Goal: Task Accomplishment & Management: Use online tool/utility

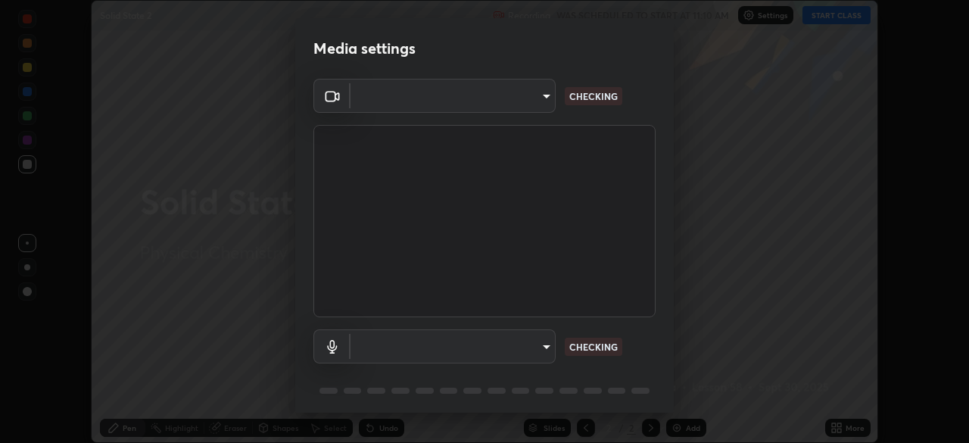
scroll to position [443, 969]
type input "6d46a3bbb121808cbb74c832f71dfccd0f2f4db2e0a8dcefa18edd627fde2ff4"
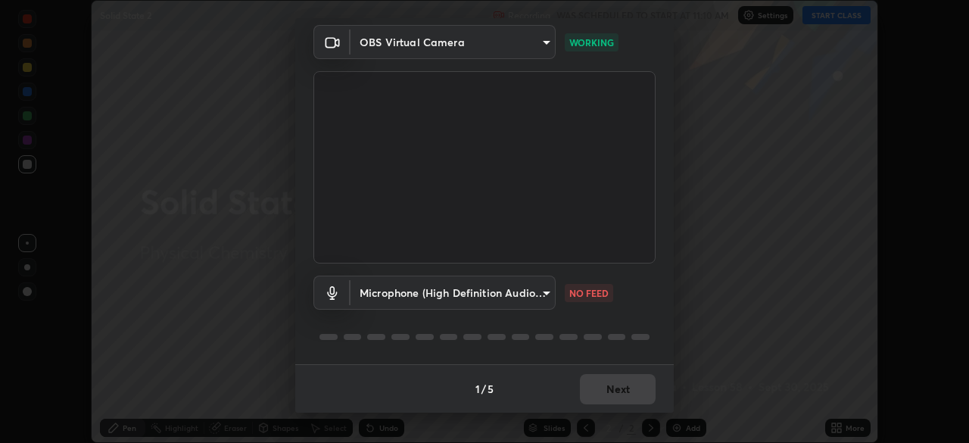
click at [529, 298] on body "Erase all Solid State 2 Recording WAS SCHEDULED TO START AT 11:10 AM Settings S…" at bounding box center [484, 221] width 969 height 443
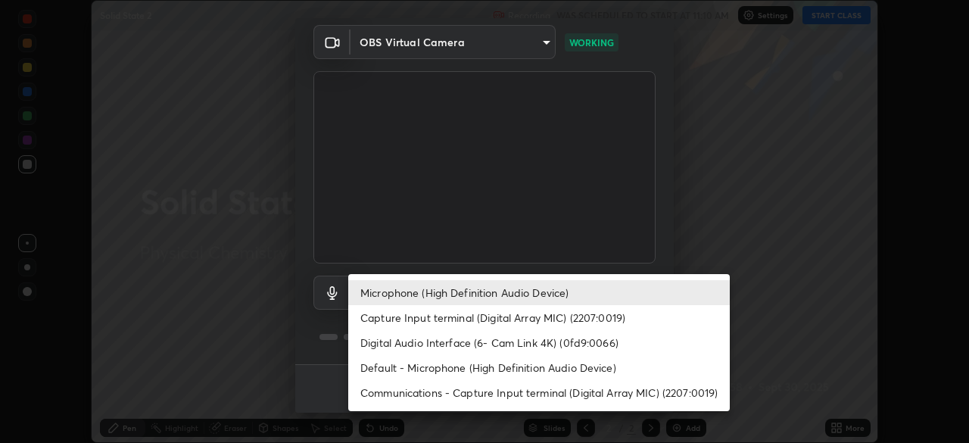
click at [552, 318] on li "Capture Input terminal (Digital Array MIC) (2207:0019)" at bounding box center [539, 317] width 382 height 25
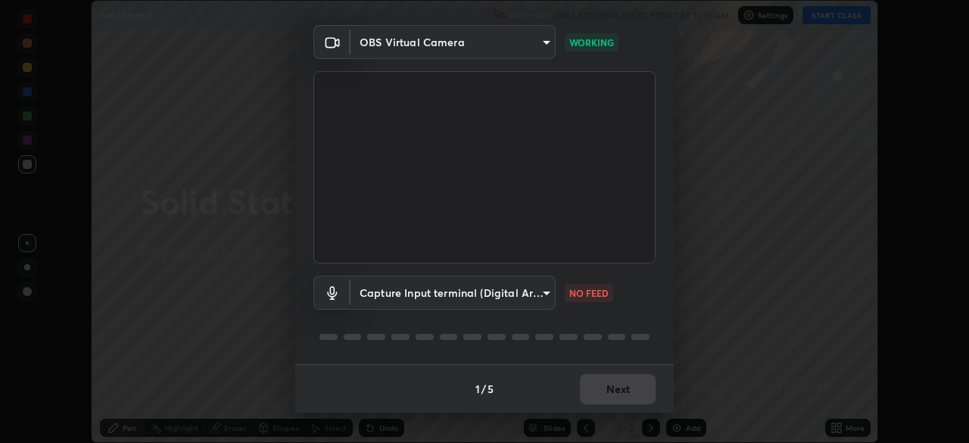
click at [540, 292] on body "Erase all Solid State 2 Recording WAS SCHEDULED TO START AT 11:10 AM Settings S…" at bounding box center [484, 221] width 969 height 443
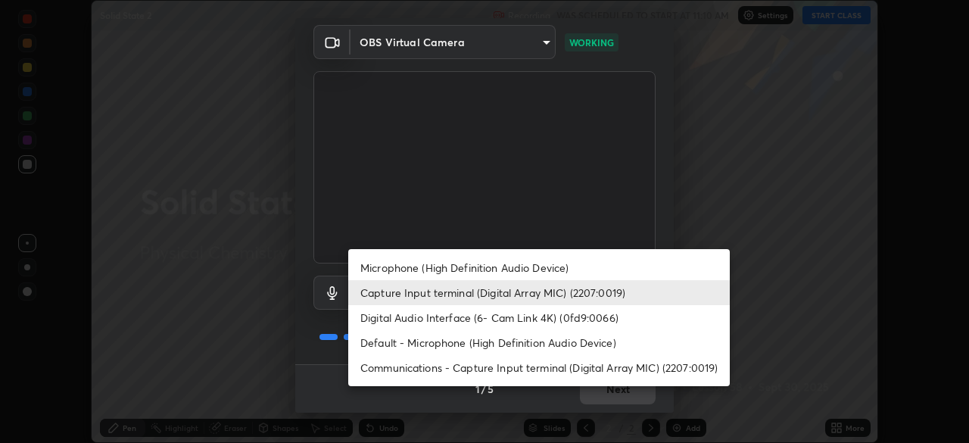
click at [550, 266] on li "Microphone (High Definition Audio Device)" at bounding box center [539, 267] width 382 height 25
type input "542551534069d815422f2d39fde6cbae80a89d9e5025ba2982a8294de1300f8f"
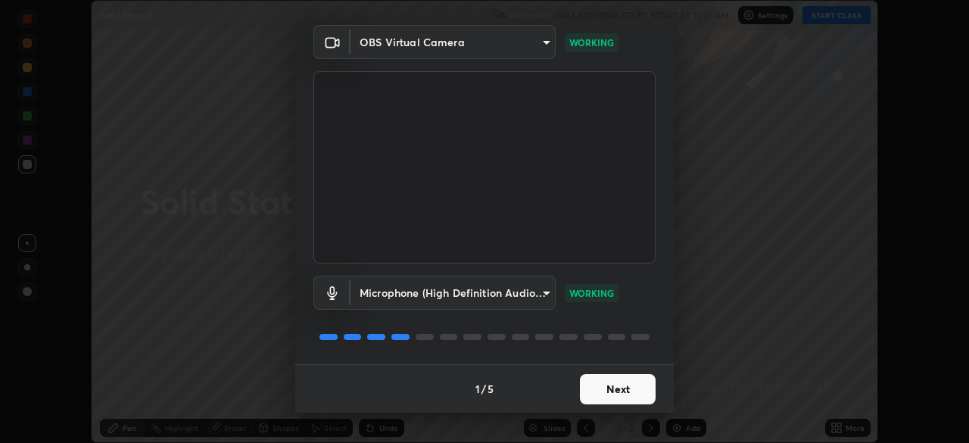
click at [601, 388] on button "Next" at bounding box center [618, 389] width 76 height 30
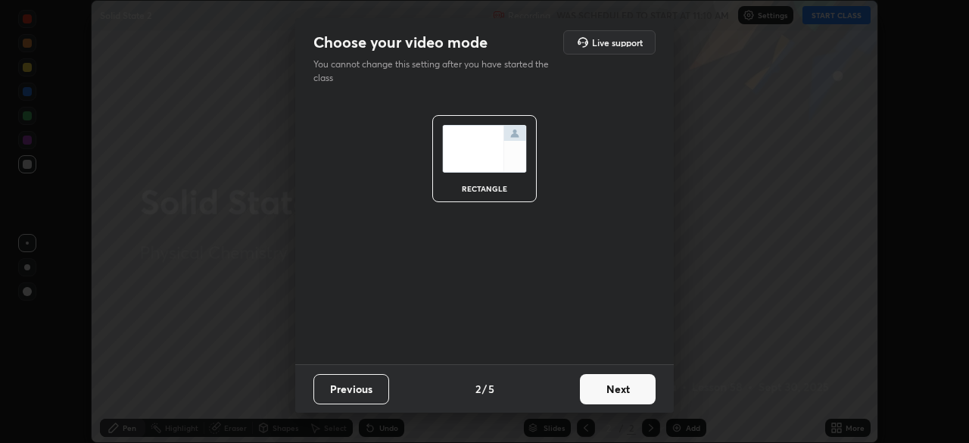
scroll to position [0, 0]
click at [603, 388] on button "Next" at bounding box center [618, 389] width 76 height 30
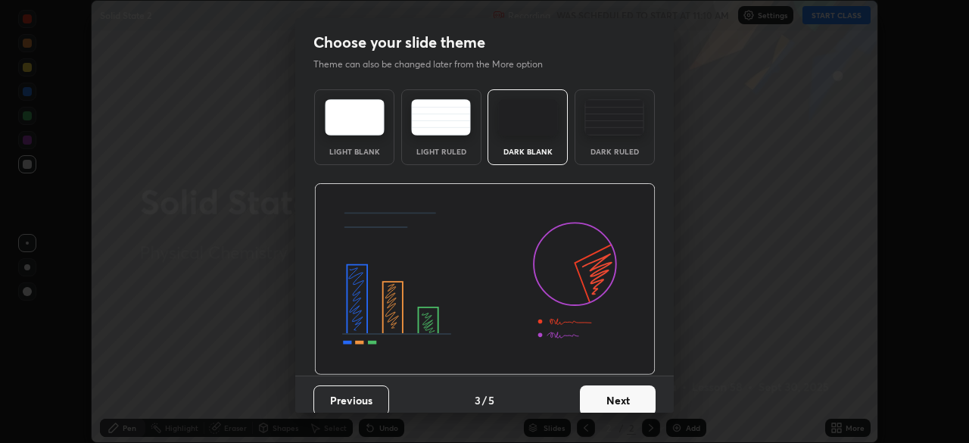
click at [606, 391] on button "Next" at bounding box center [618, 400] width 76 height 30
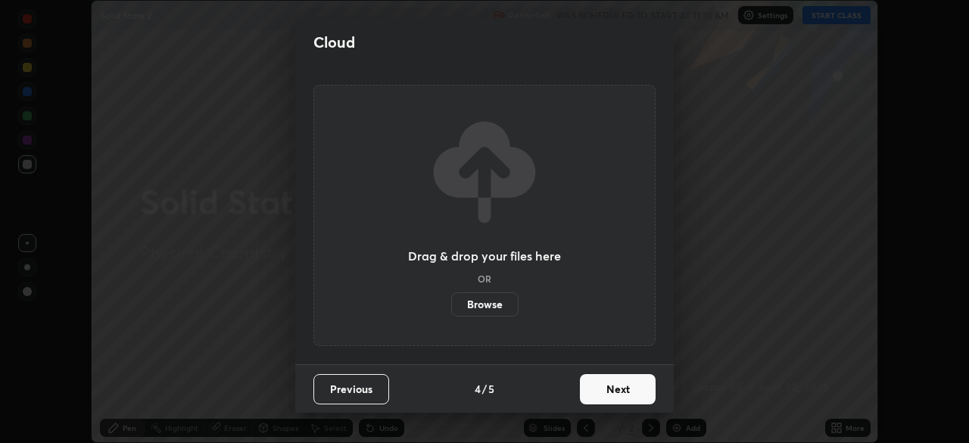
click at [606, 393] on button "Next" at bounding box center [618, 389] width 76 height 30
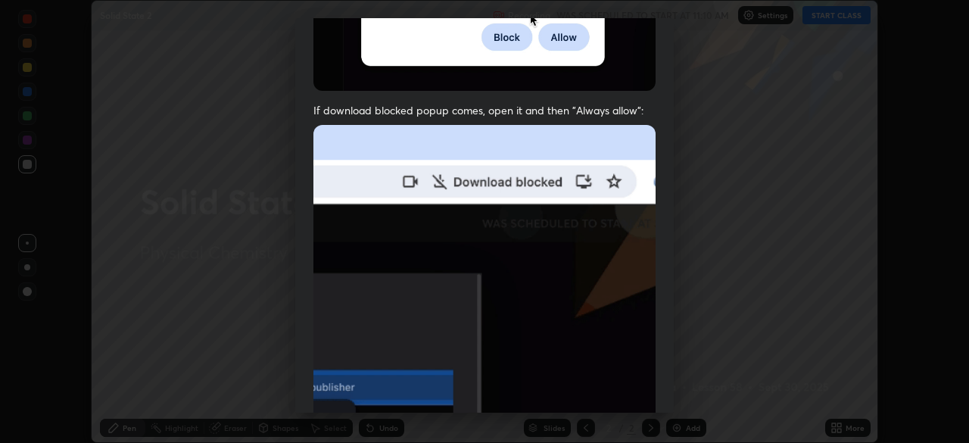
scroll to position [363, 0]
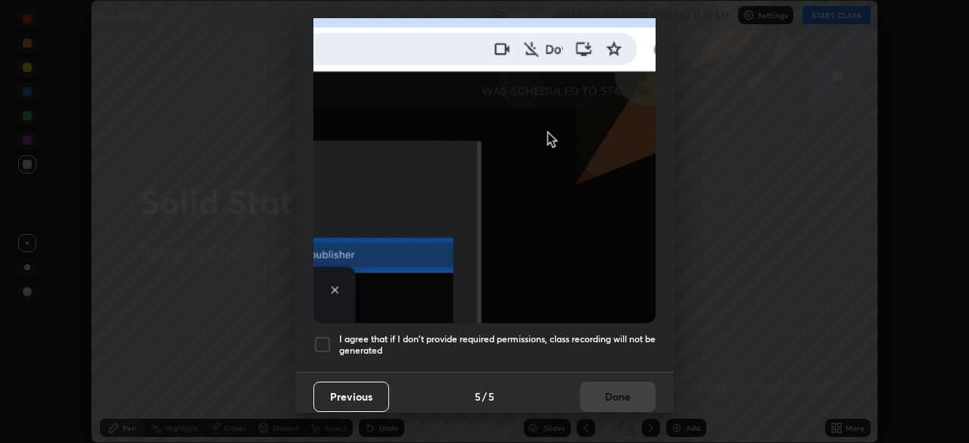
click at [619, 333] on h5 "I agree that if I don't provide required permissions, class recording will not …" at bounding box center [497, 344] width 316 height 23
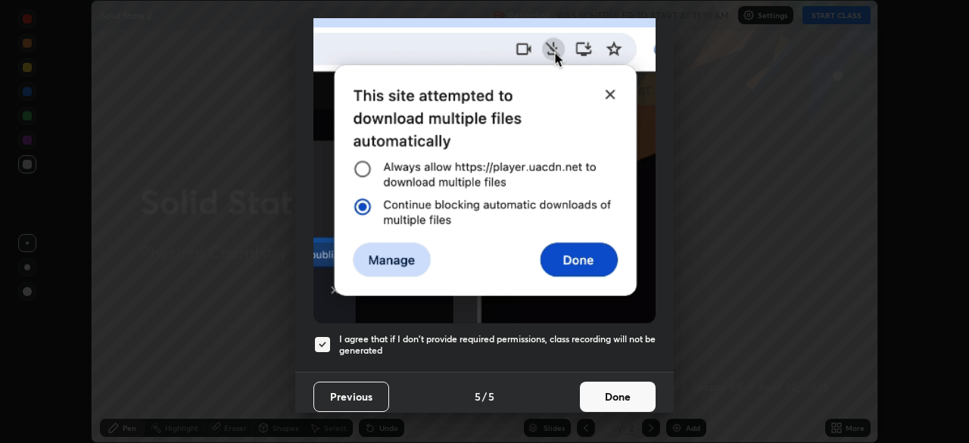
click at [606, 394] on button "Done" at bounding box center [618, 397] width 76 height 30
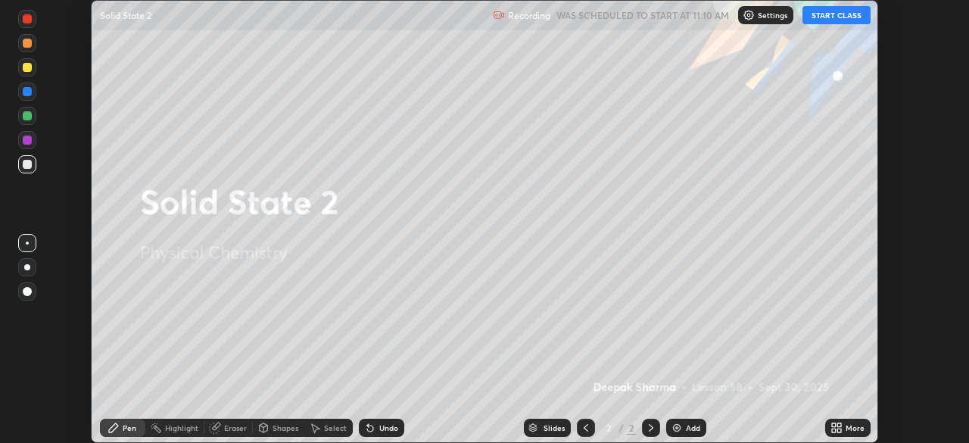
click at [848, 17] on button "START CLASS" at bounding box center [837, 15] width 68 height 18
click at [840, 428] on icon at bounding box center [837, 428] width 12 height 12
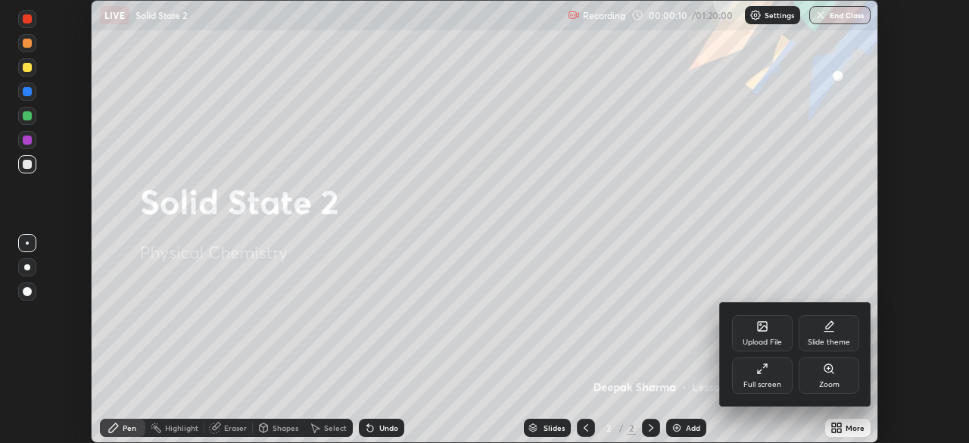
click at [760, 334] on div "Upload File" at bounding box center [762, 333] width 61 height 36
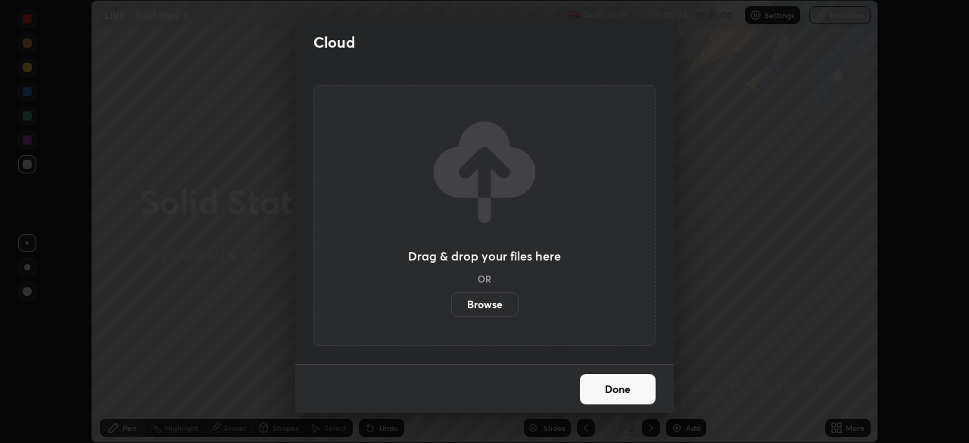
click at [499, 304] on label "Browse" at bounding box center [484, 304] width 67 height 24
click at [451, 304] on input "Browse" at bounding box center [451, 304] width 0 height 24
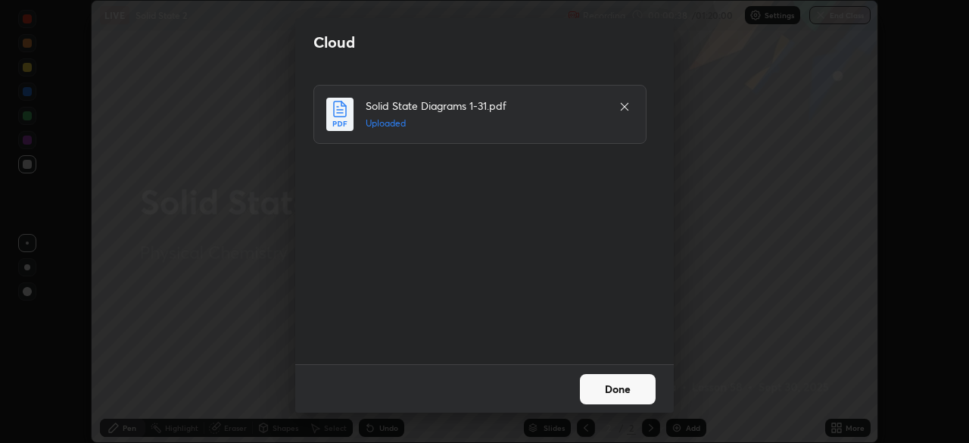
click at [594, 394] on button "Done" at bounding box center [618, 389] width 76 height 30
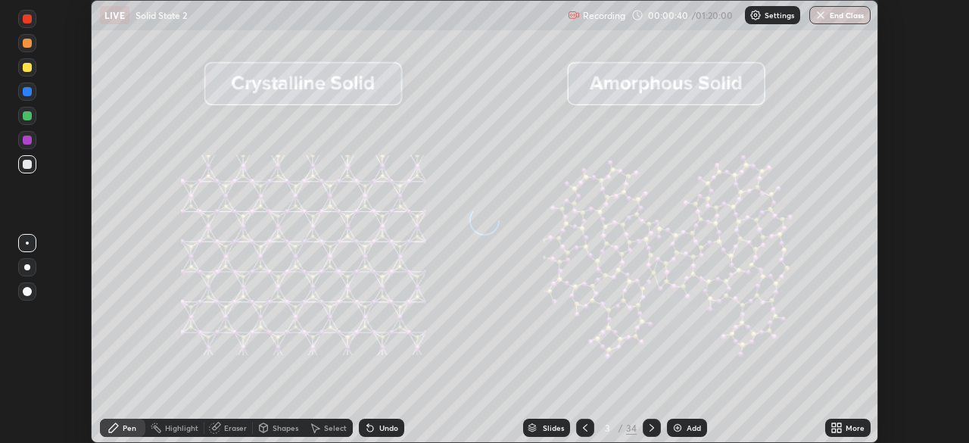
click at [544, 425] on div "Slides" at bounding box center [553, 428] width 21 height 8
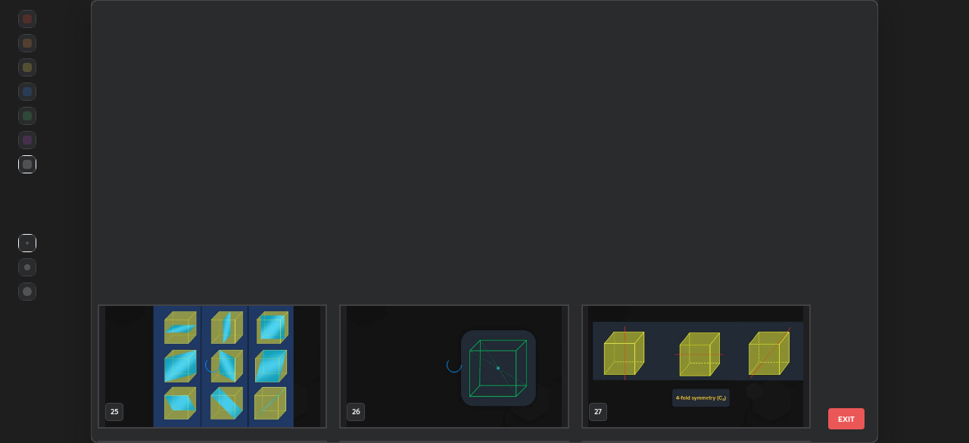
scroll to position [1190, 0]
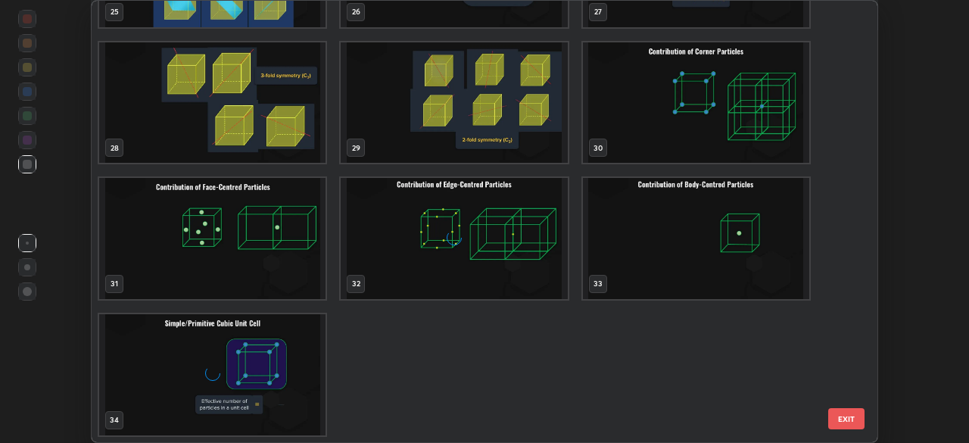
click at [916, 282] on div "Setting up your live class 25 26 27 28 29 30 31 32 33 34 EXIT" at bounding box center [484, 221] width 969 height 443
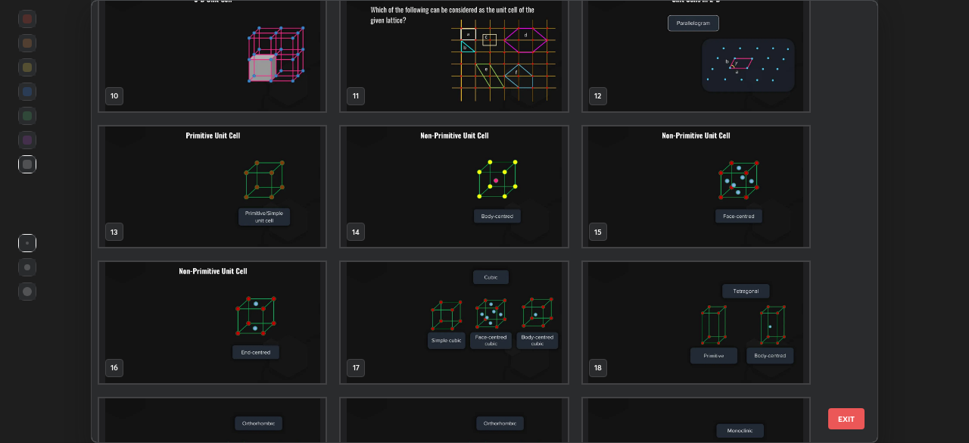
scroll to position [411, 0]
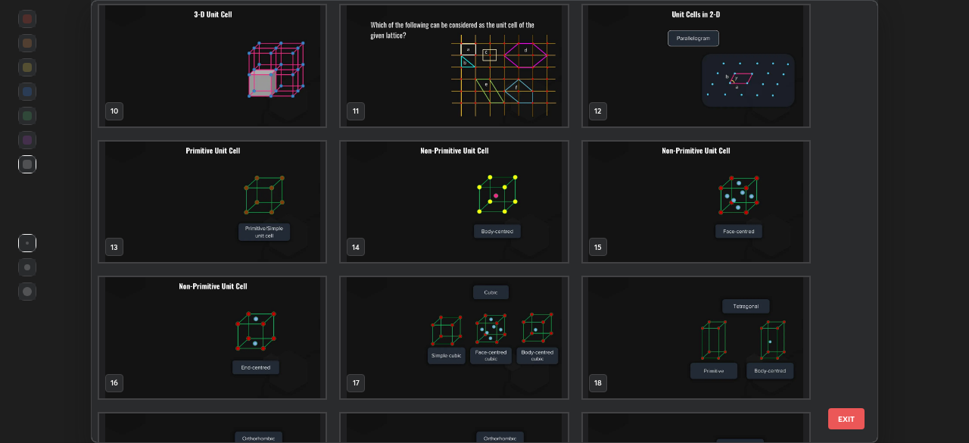
click at [283, 99] on img "grid" at bounding box center [212, 65] width 226 height 121
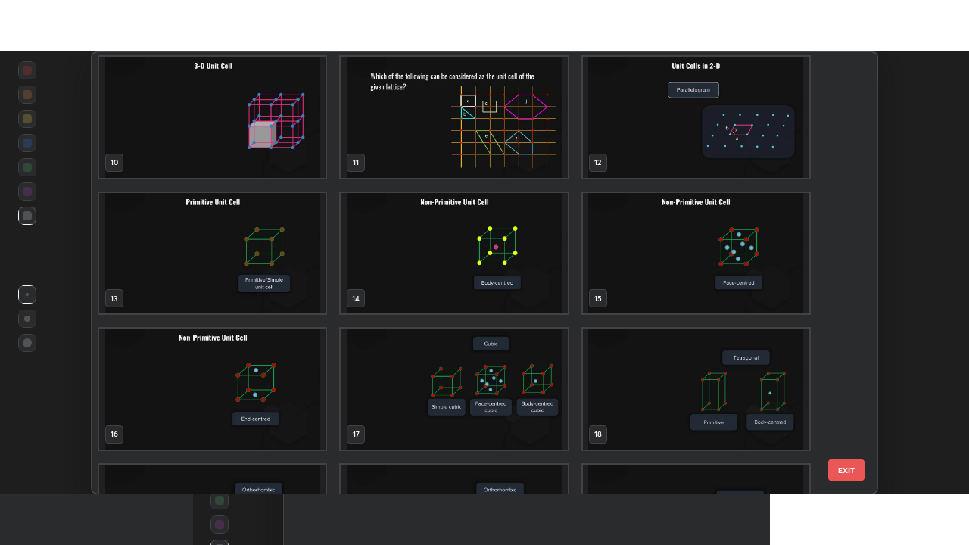
scroll to position [408, 0]
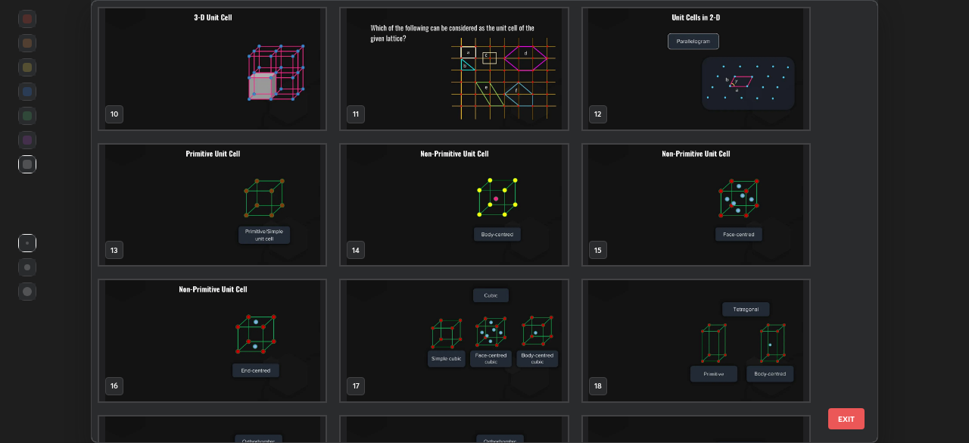
click at [282, 100] on div "7 8 9 10 11 12 13 14 15 16 17 18 19 20 21" at bounding box center [471, 221] width 759 height 441
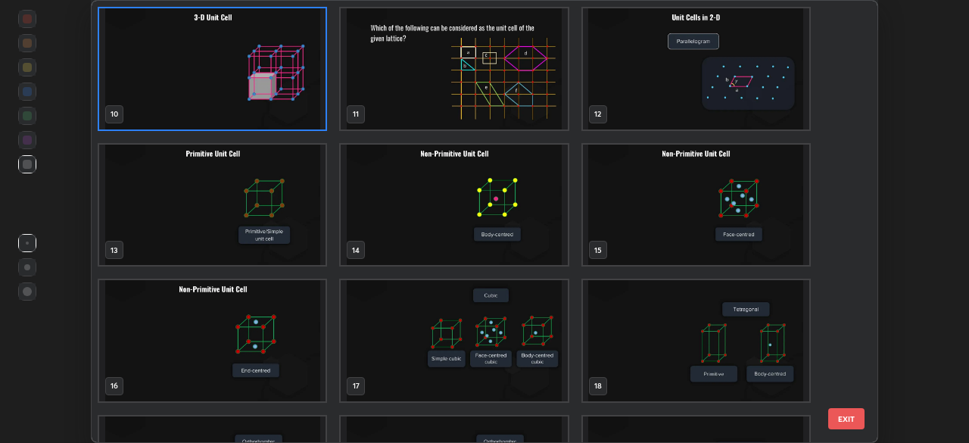
click at [283, 104] on img "grid" at bounding box center [212, 68] width 226 height 121
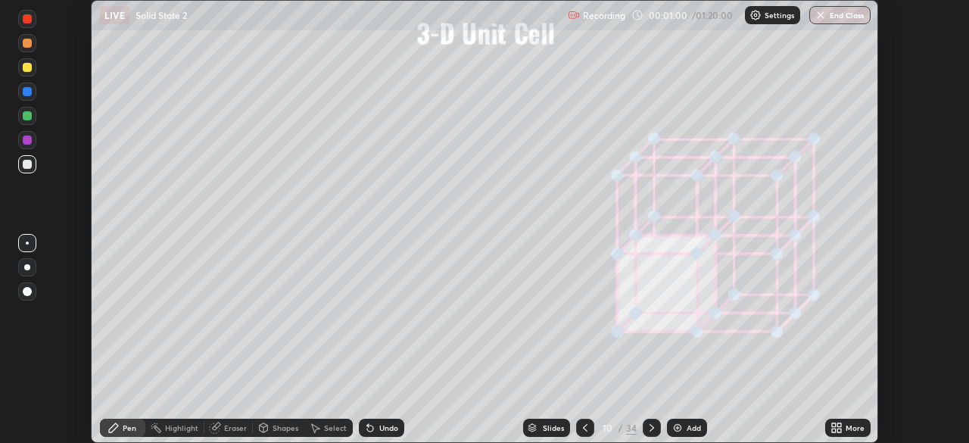
click at [283, 103] on img "grid" at bounding box center [212, 68] width 226 height 121
click at [842, 429] on icon at bounding box center [837, 428] width 12 height 12
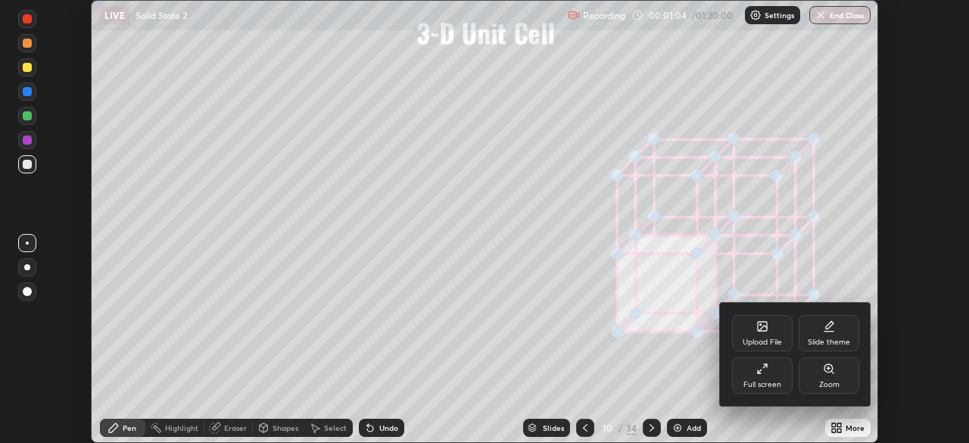
click at [763, 376] on div "Full screen" at bounding box center [762, 375] width 61 height 36
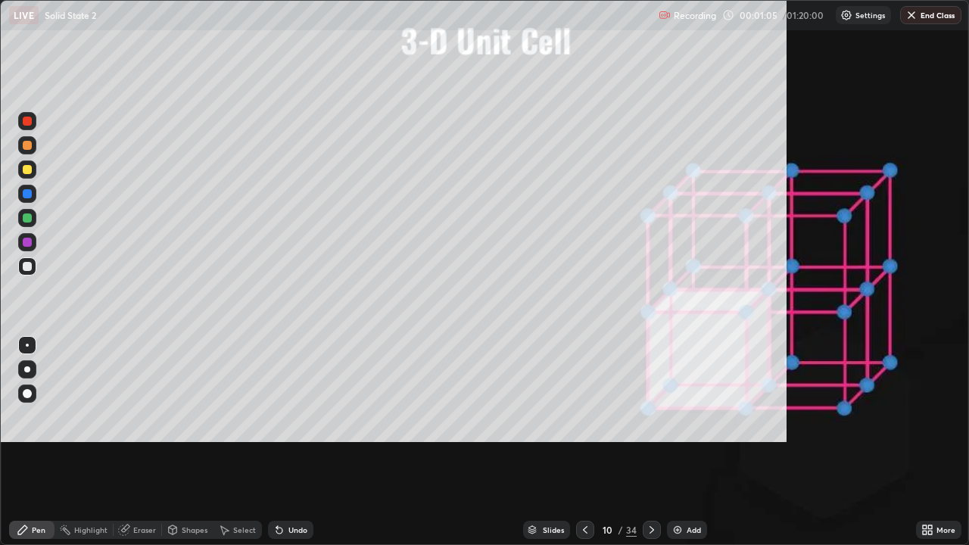
scroll to position [545, 969]
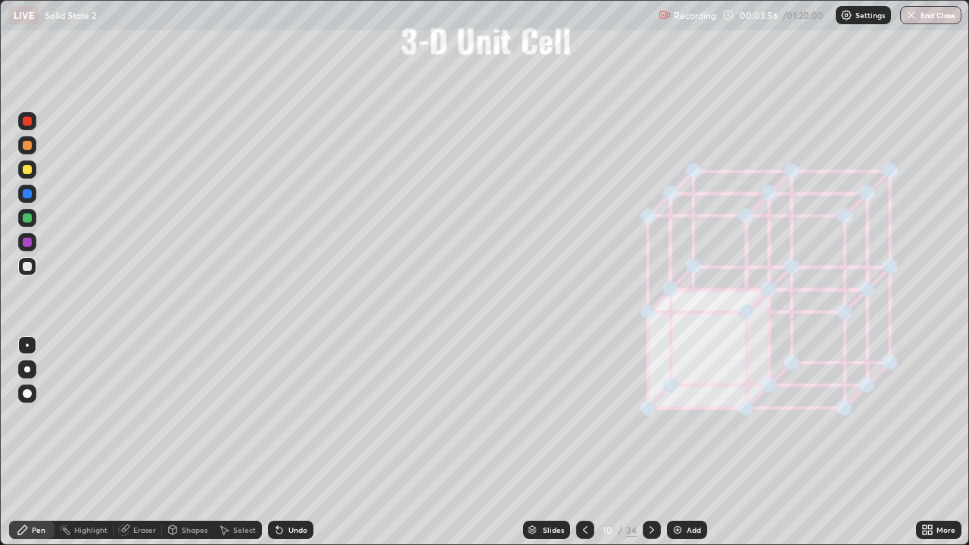
click at [33, 170] on div at bounding box center [27, 170] width 18 height 18
click at [587, 442] on div at bounding box center [585, 530] width 18 height 18
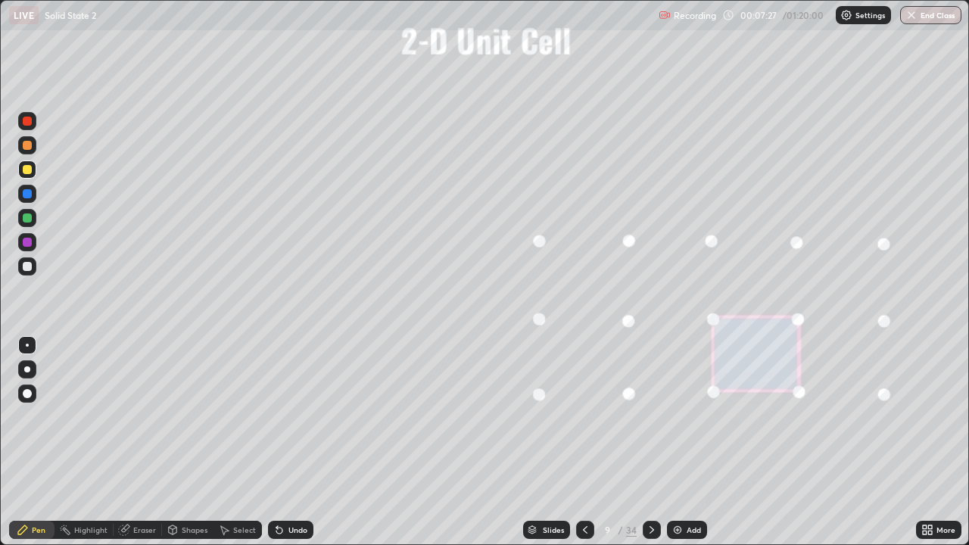
click at [652, 442] on icon at bounding box center [652, 530] width 12 height 12
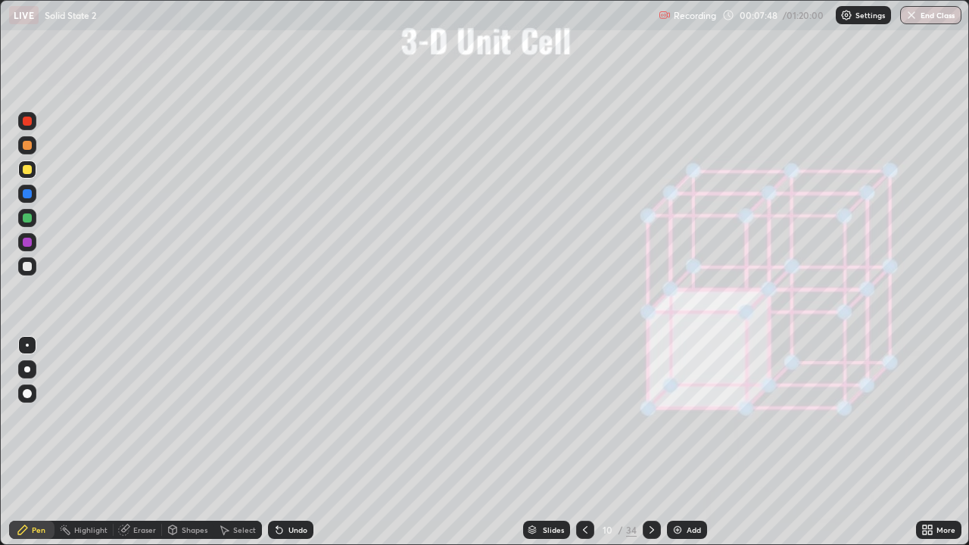
click at [582, 442] on icon at bounding box center [585, 530] width 12 height 12
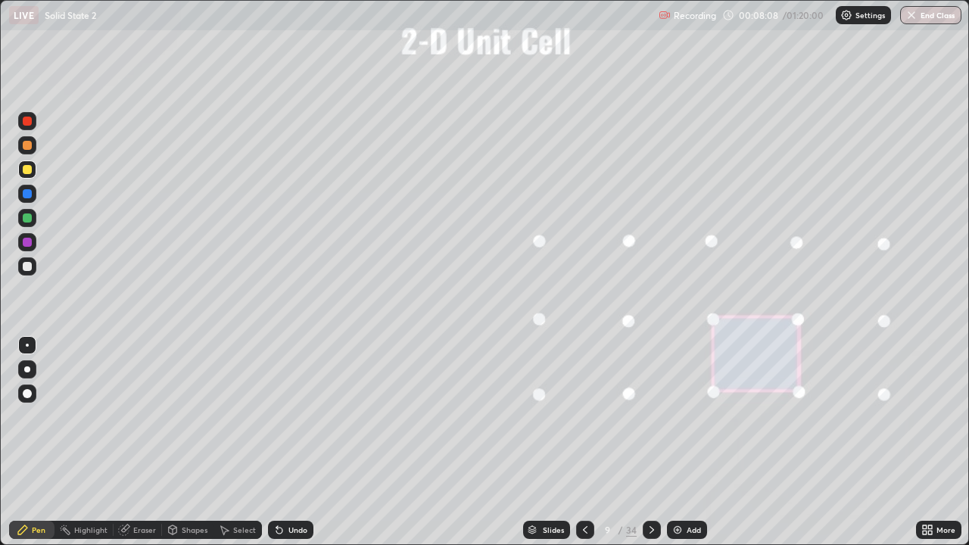
click at [651, 442] on icon at bounding box center [652, 530] width 12 height 12
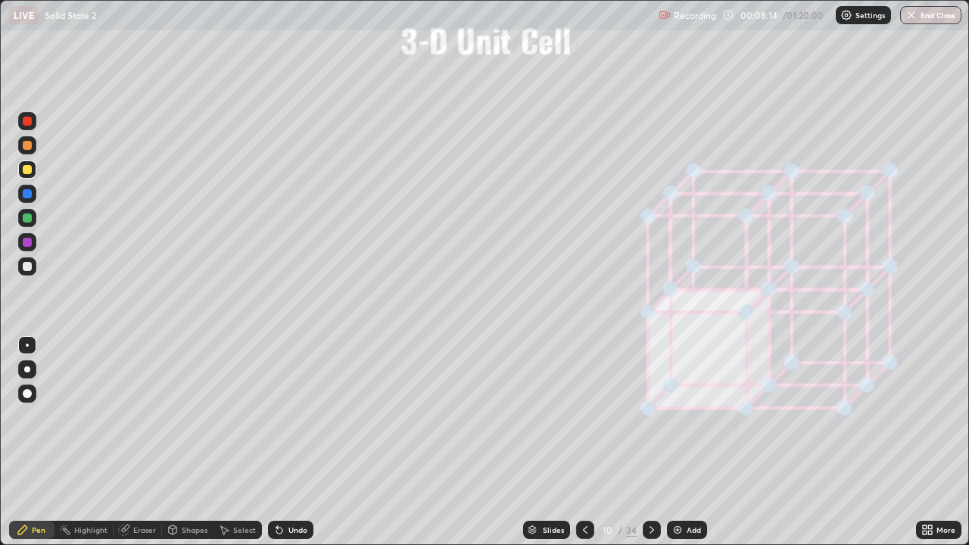
click at [587, 442] on div at bounding box center [585, 530] width 18 height 18
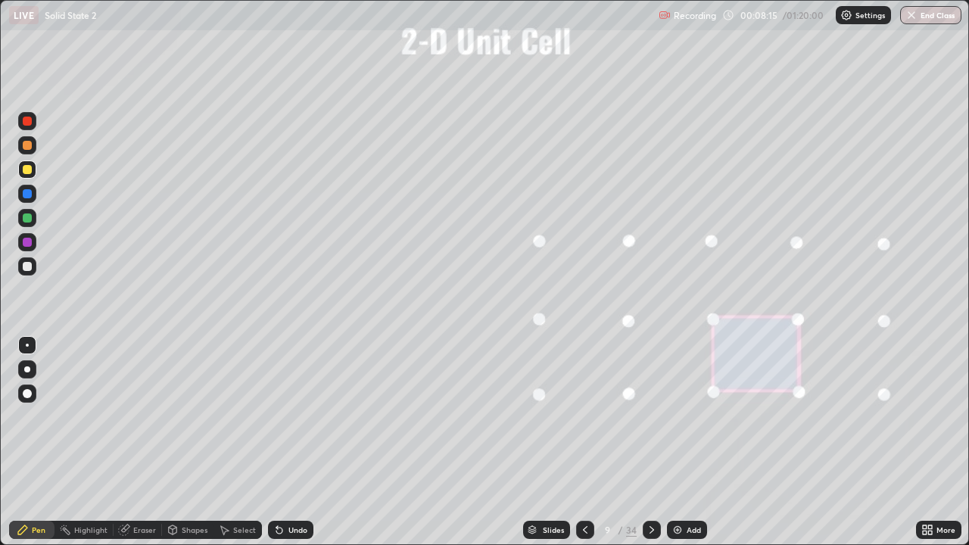
click at [652, 442] on icon at bounding box center [652, 530] width 12 height 12
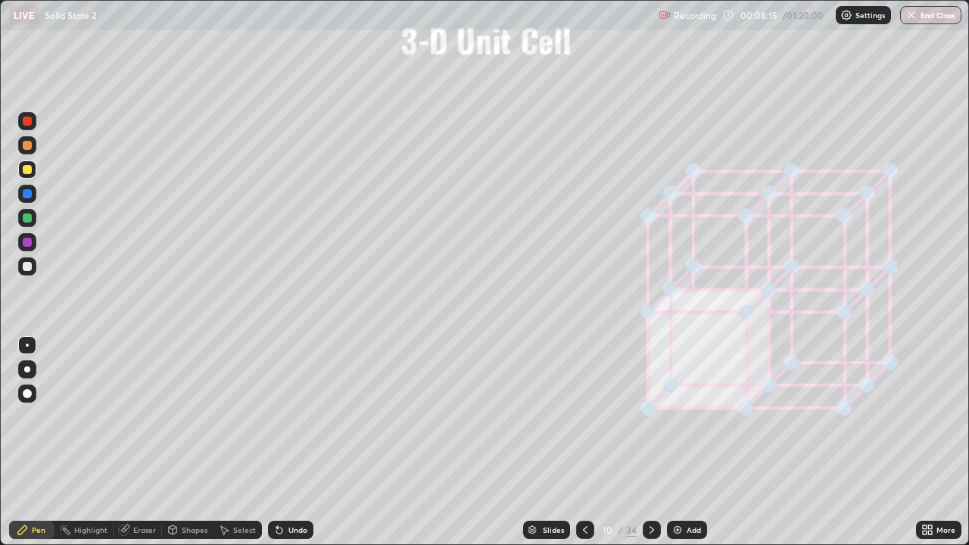
click at [650, 442] on icon at bounding box center [652, 530] width 12 height 12
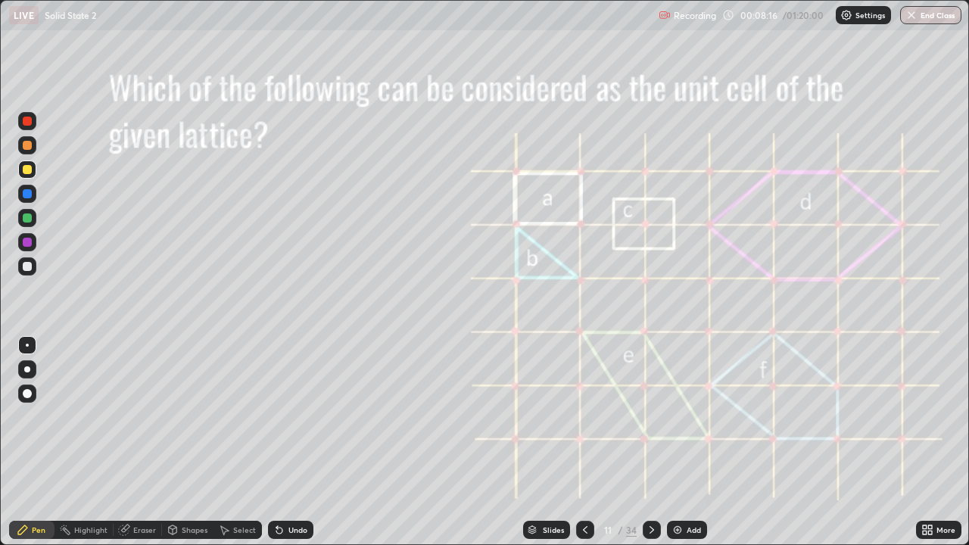
click at [653, 442] on icon at bounding box center [652, 530] width 12 height 12
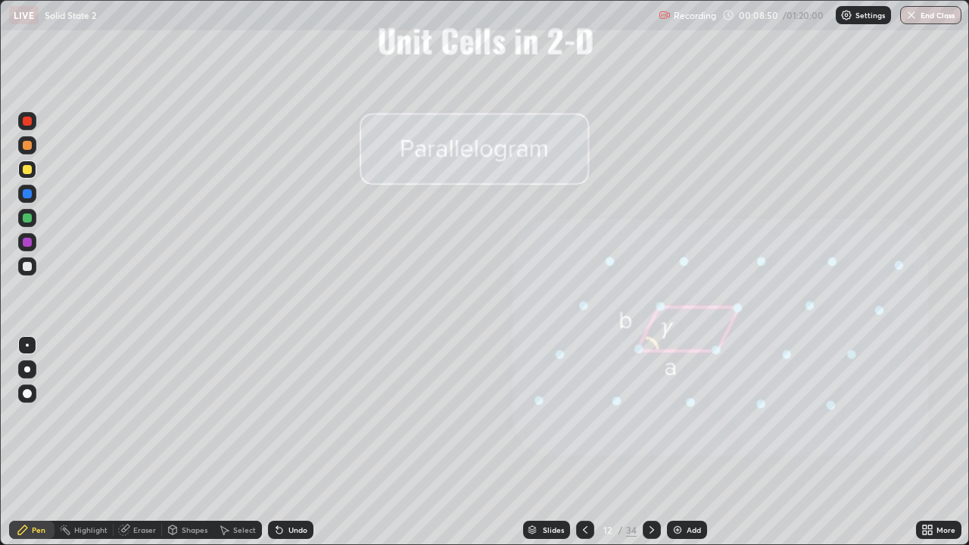
click at [591, 442] on div at bounding box center [585, 530] width 18 height 18
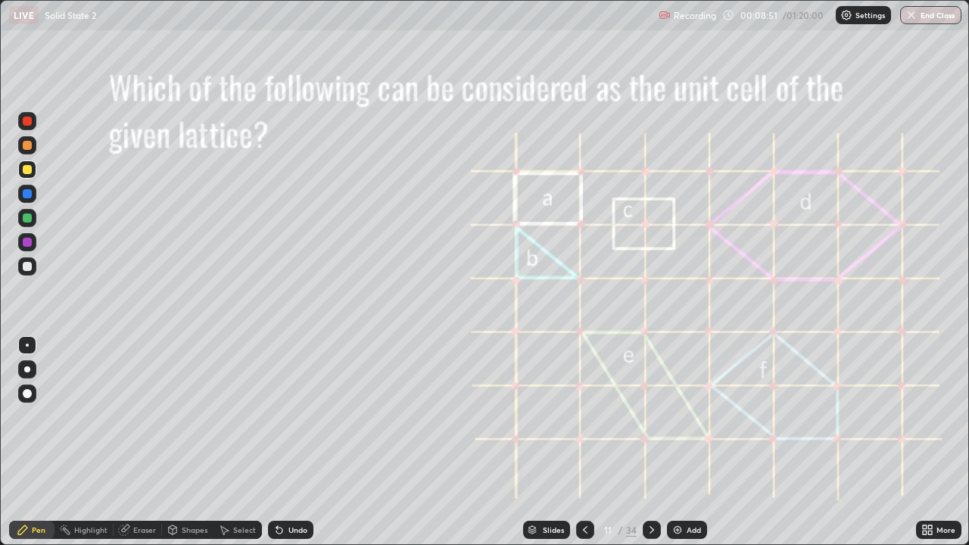
click at [584, 442] on div at bounding box center [585, 530] width 18 height 18
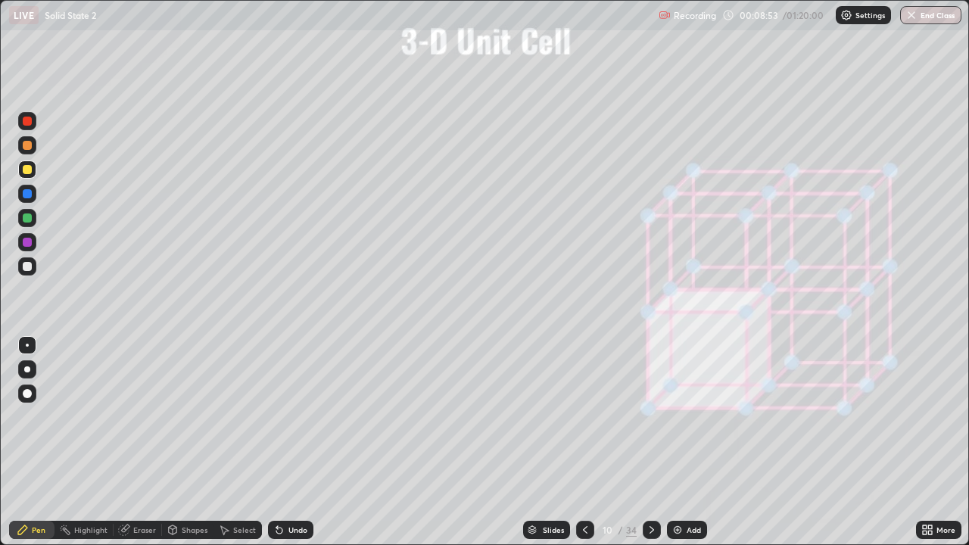
click at [183, 442] on div "Shapes" at bounding box center [195, 530] width 26 height 8
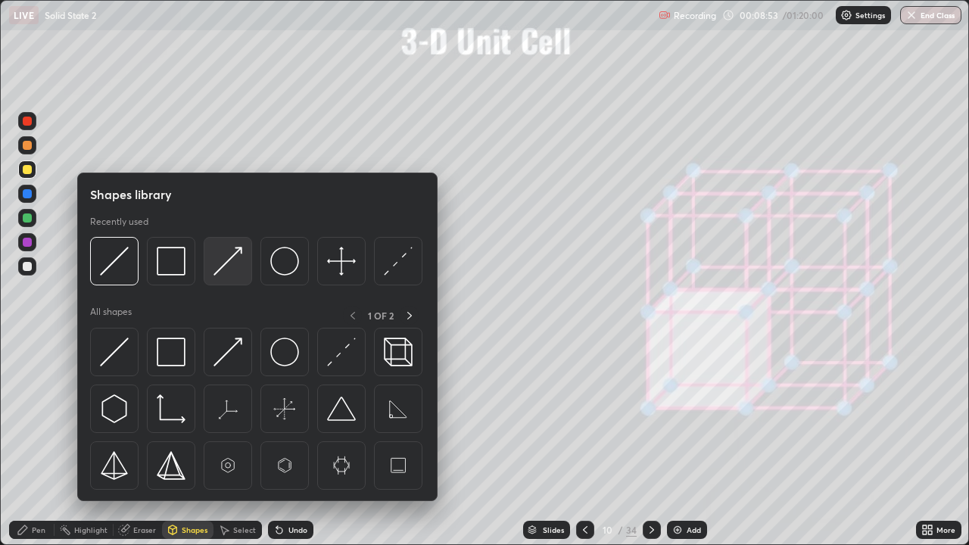
click at [221, 257] on img at bounding box center [227, 261] width 29 height 29
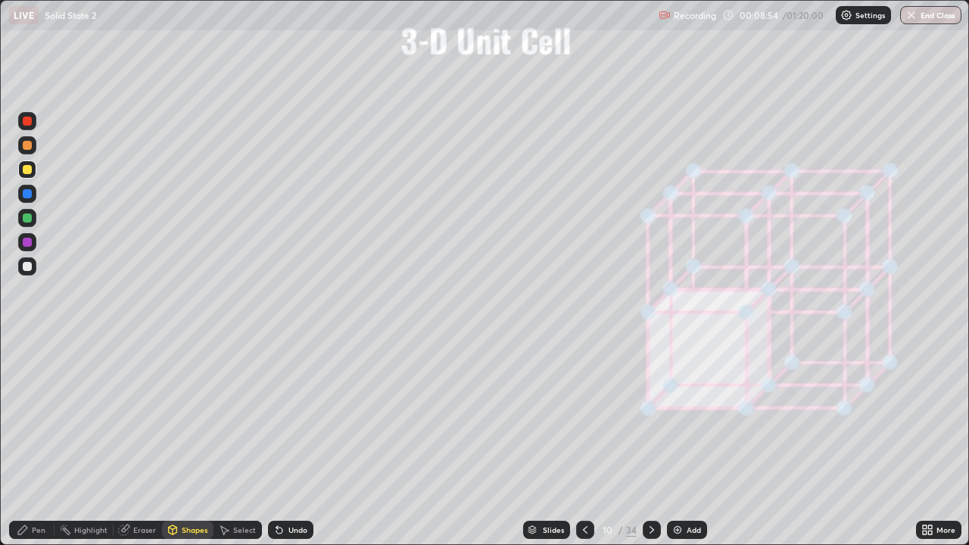
click at [28, 218] on div at bounding box center [27, 217] width 9 height 9
click at [30, 148] on div at bounding box center [27, 145] width 9 height 9
click at [33, 245] on div at bounding box center [27, 242] width 18 height 18
click at [291, 442] on div "Undo" at bounding box center [290, 530] width 45 height 18
click at [45, 442] on div "Pen" at bounding box center [31, 530] width 45 height 18
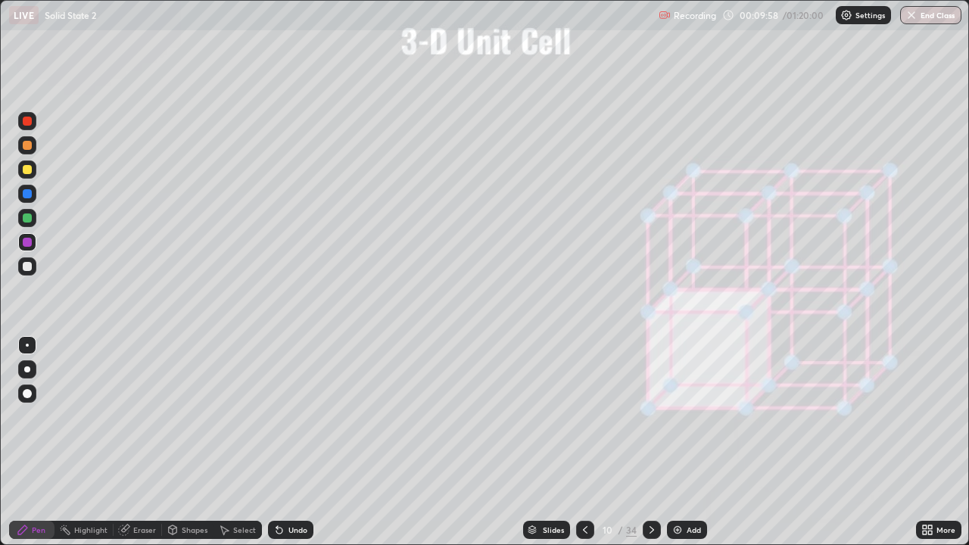
click at [30, 214] on div at bounding box center [27, 217] width 9 height 9
click at [33, 265] on div at bounding box center [27, 266] width 18 height 18
click at [659, 442] on div at bounding box center [652, 530] width 18 height 18
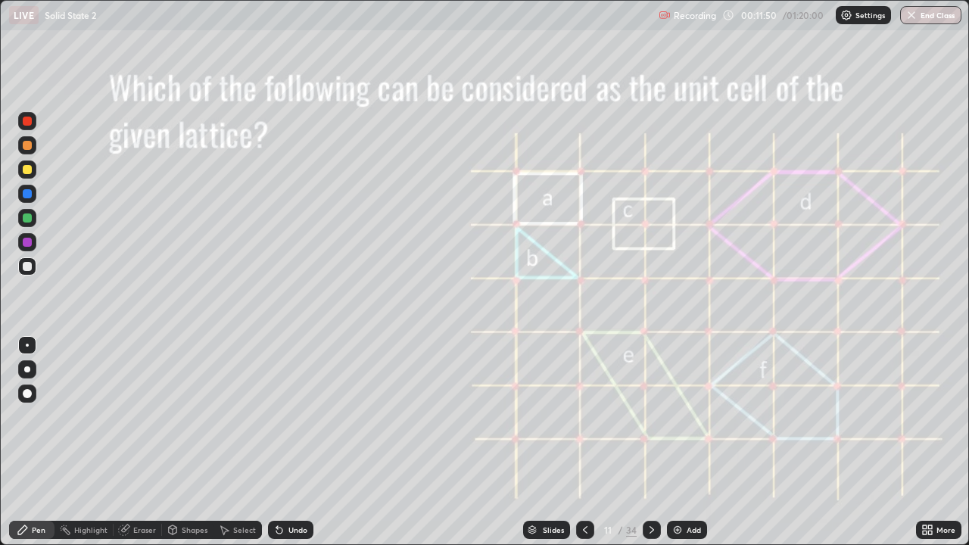
click at [36, 173] on div at bounding box center [27, 170] width 18 height 18
click at [30, 268] on div at bounding box center [27, 266] width 9 height 9
click at [175, 442] on icon at bounding box center [173, 529] width 8 height 9
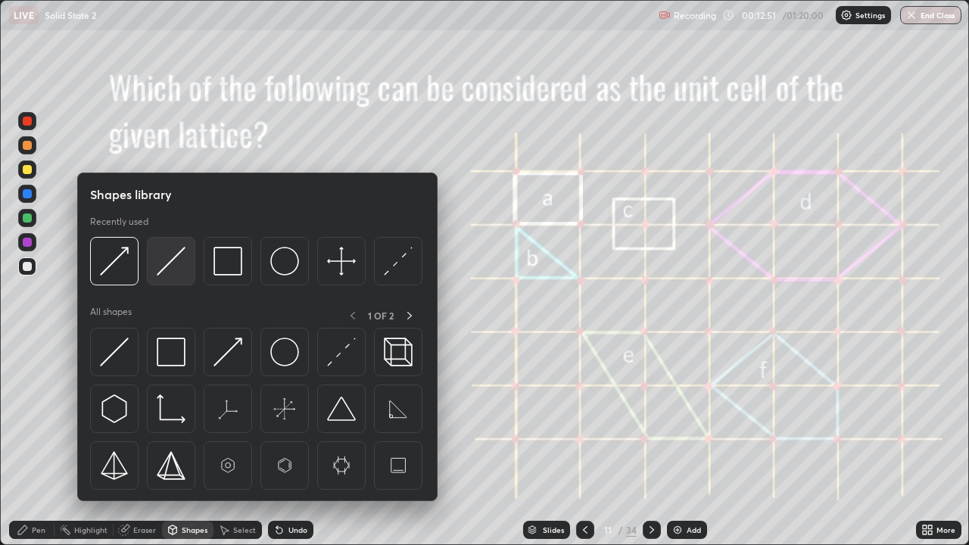
click at [170, 257] on img at bounding box center [171, 261] width 29 height 29
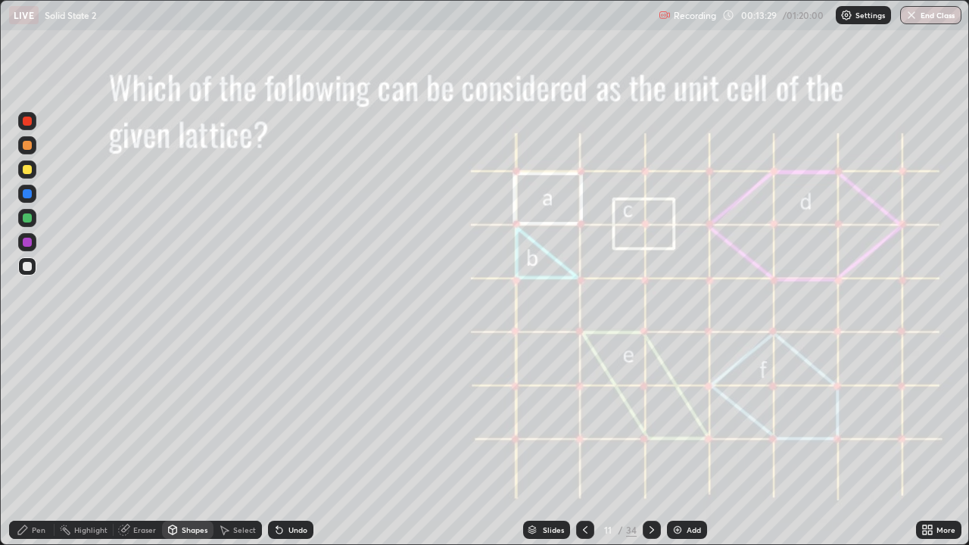
click at [285, 442] on div "Undo" at bounding box center [290, 530] width 45 height 18
click at [30, 442] on div "Pen" at bounding box center [31, 530] width 45 height 18
click at [682, 442] on div "Add" at bounding box center [687, 530] width 40 height 18
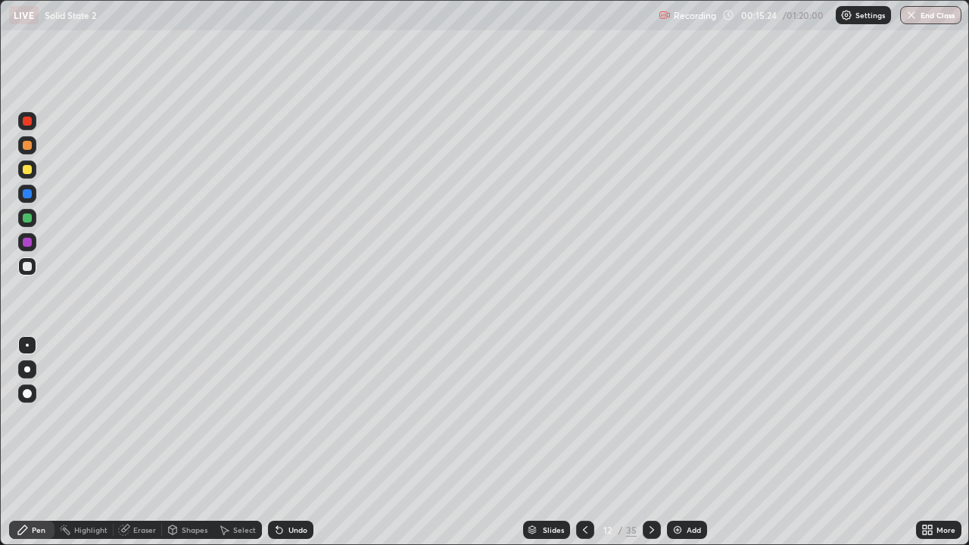
click at [189, 442] on div "Shapes" at bounding box center [195, 530] width 26 height 8
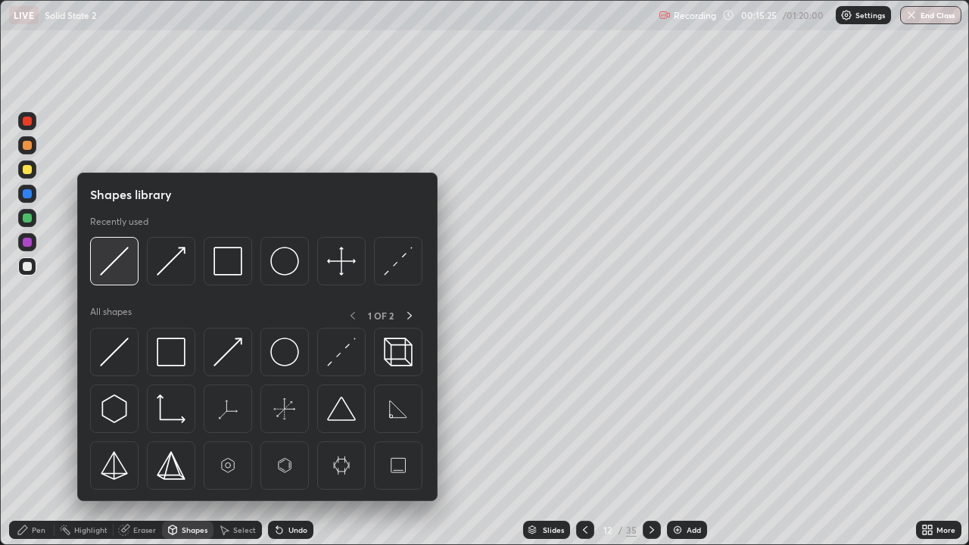
click at [114, 251] on img at bounding box center [114, 261] width 29 height 29
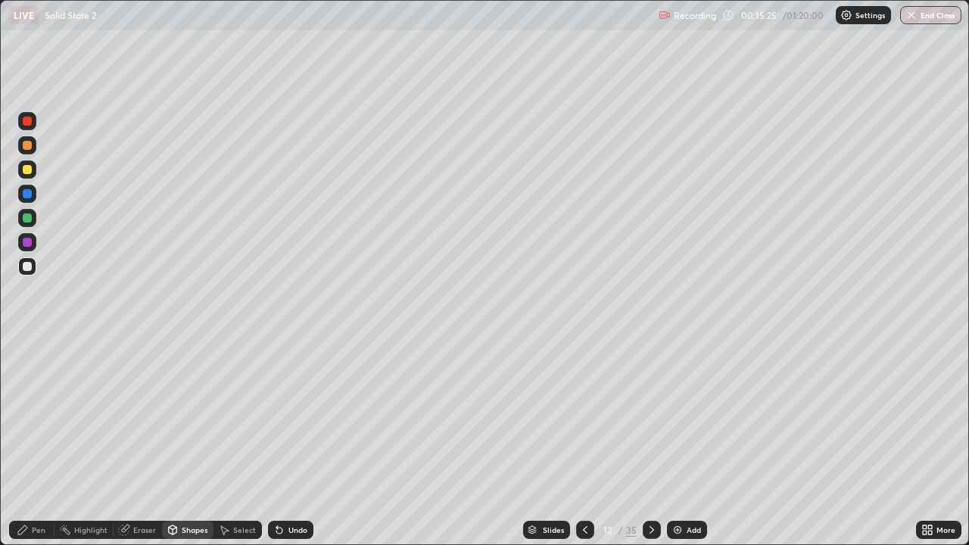
click at [29, 171] on div at bounding box center [27, 169] width 9 height 9
click at [36, 442] on div "Pen" at bounding box center [39, 530] width 14 height 8
click at [646, 442] on icon at bounding box center [652, 530] width 12 height 12
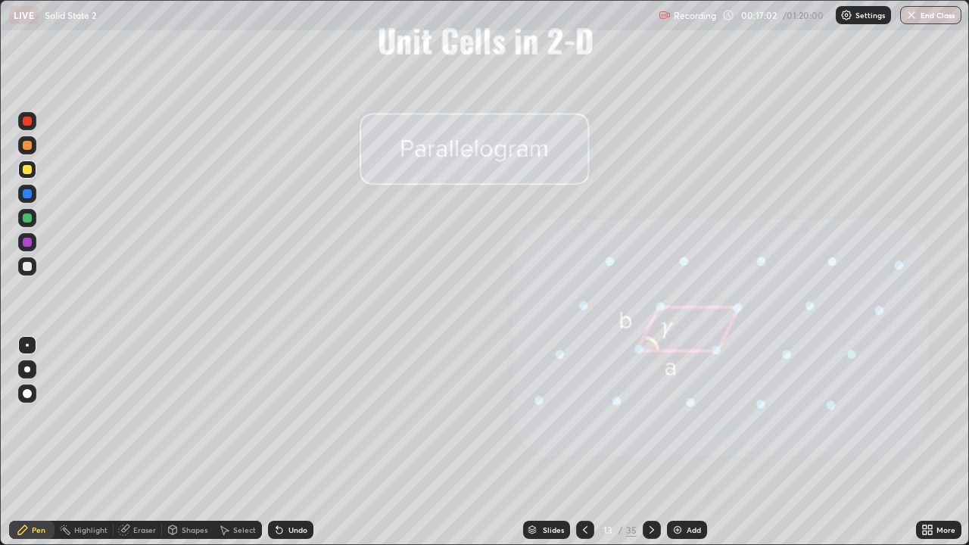
click at [584, 442] on icon at bounding box center [585, 530] width 12 height 12
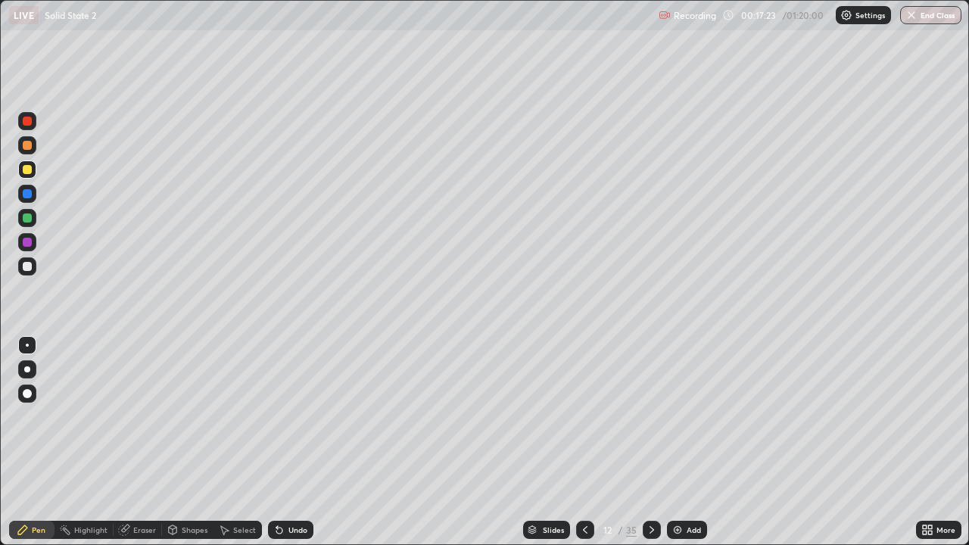
click at [34, 217] on div at bounding box center [27, 218] width 18 height 18
click at [33, 263] on div at bounding box center [27, 266] width 18 height 18
click at [584, 442] on icon at bounding box center [585, 530] width 12 height 12
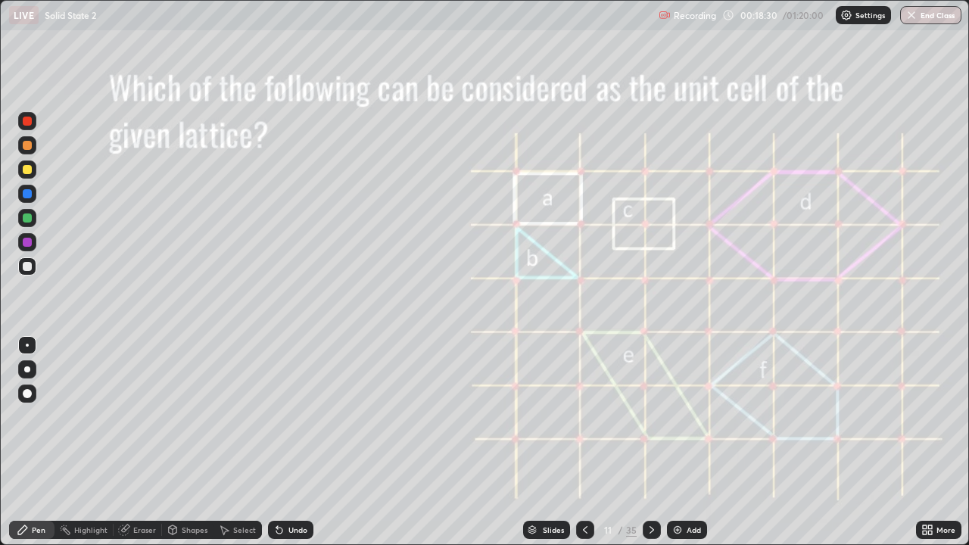
click at [589, 442] on icon at bounding box center [585, 530] width 12 height 12
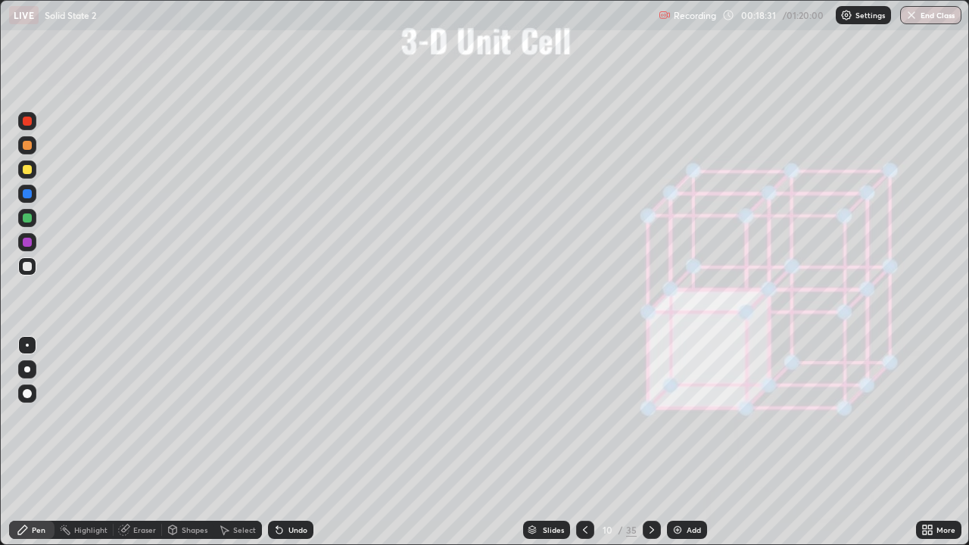
click at [652, 442] on icon at bounding box center [652, 530] width 12 height 12
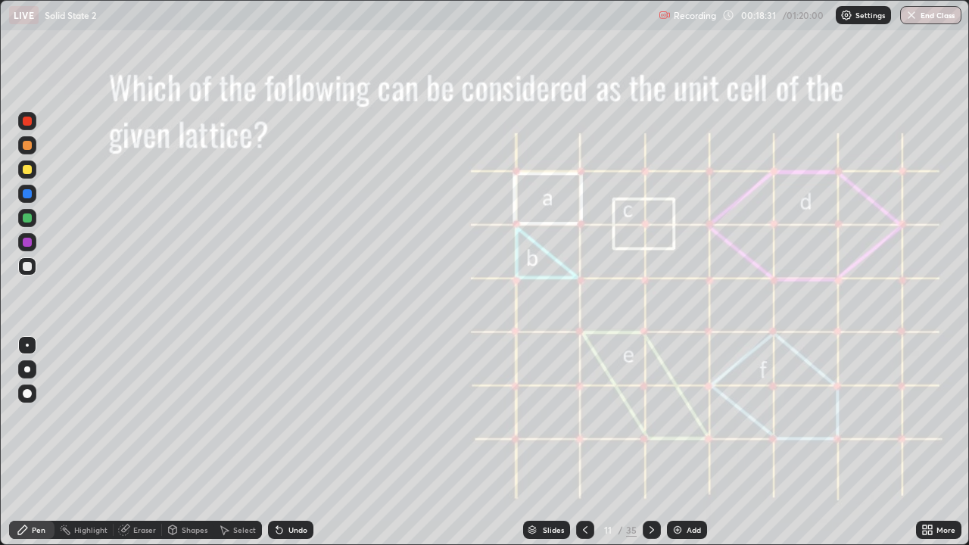
click at [650, 442] on icon at bounding box center [652, 530] width 12 height 12
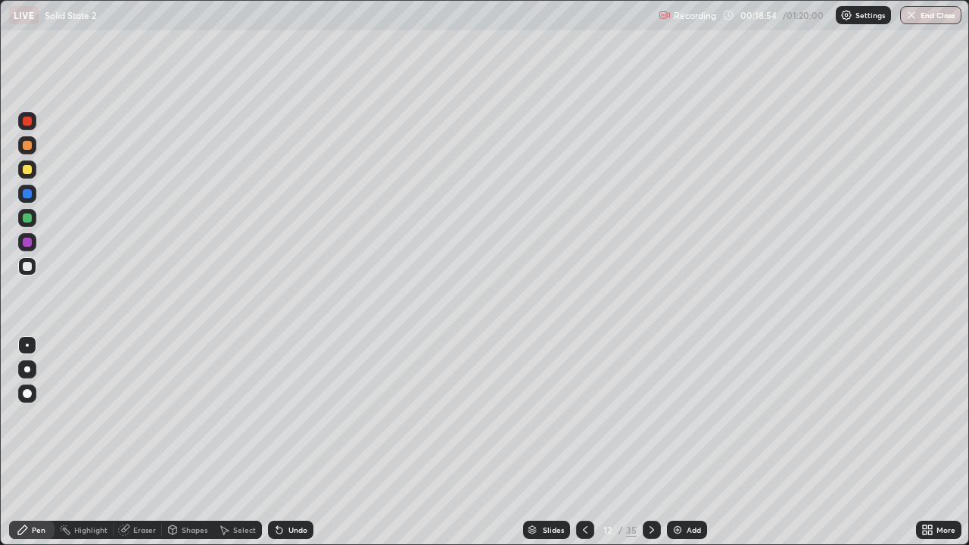
click at [588, 442] on icon at bounding box center [585, 530] width 12 height 12
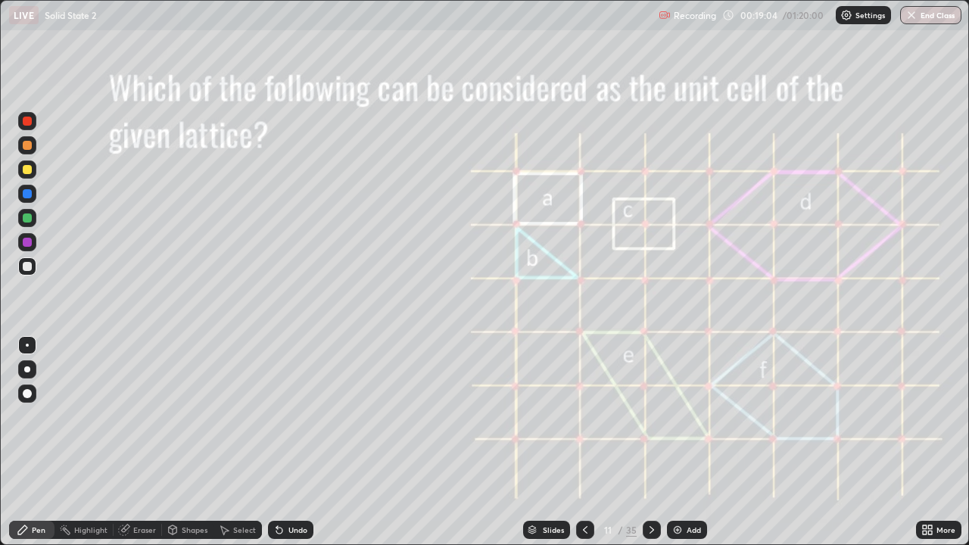
click at [584, 442] on icon at bounding box center [585, 530] width 12 height 12
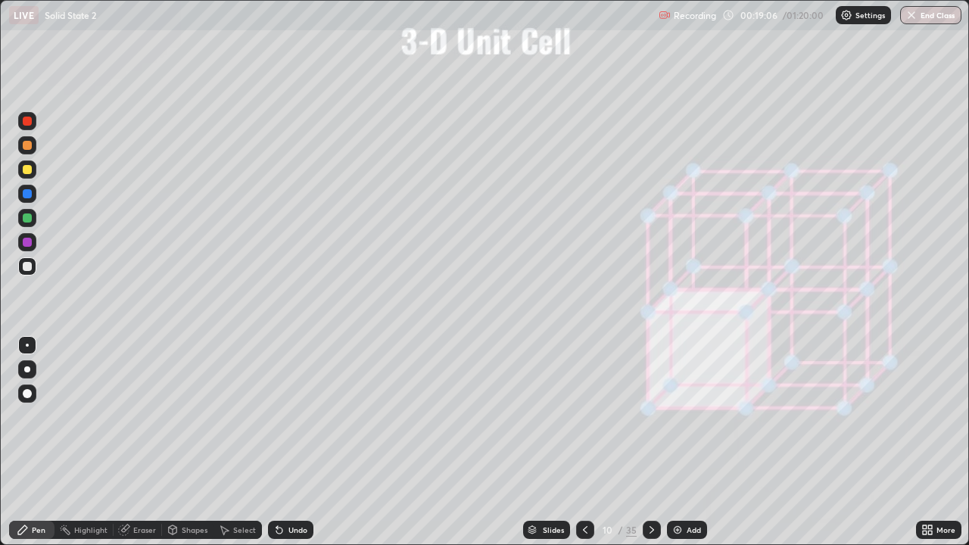
click at [650, 442] on div at bounding box center [652, 530] width 18 height 18
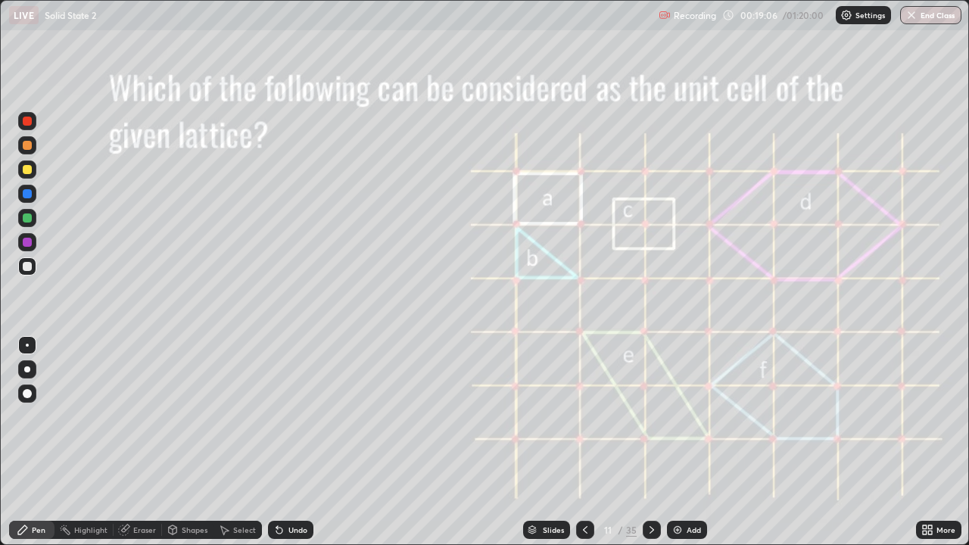
click at [649, 442] on div at bounding box center [652, 530] width 18 height 18
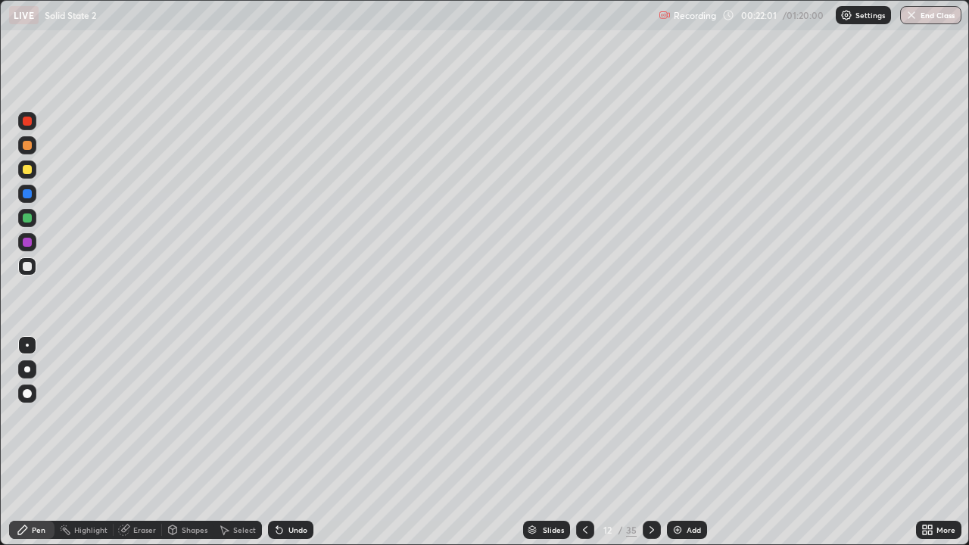
click at [689, 442] on div "Add" at bounding box center [694, 530] width 14 height 8
click at [33, 171] on div at bounding box center [27, 170] width 18 height 18
click at [583, 442] on icon at bounding box center [585, 530] width 12 height 12
click at [586, 442] on icon at bounding box center [585, 530] width 12 height 12
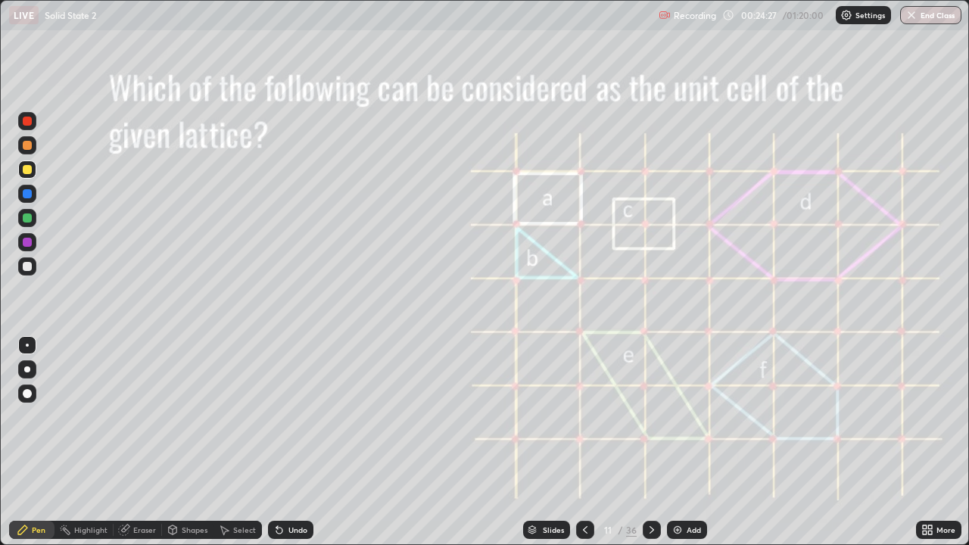
click at [584, 442] on icon at bounding box center [585, 530] width 12 height 12
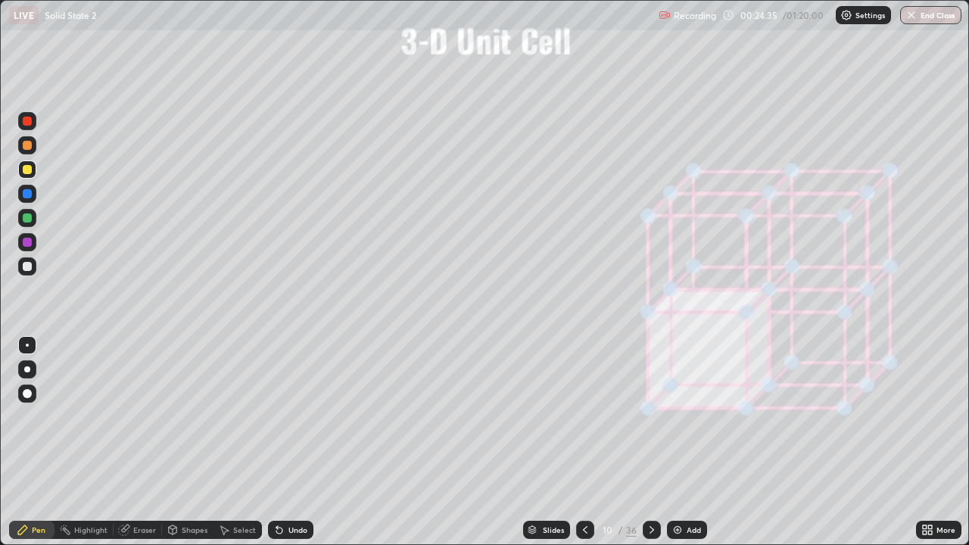
click at [653, 442] on icon at bounding box center [652, 530] width 12 height 12
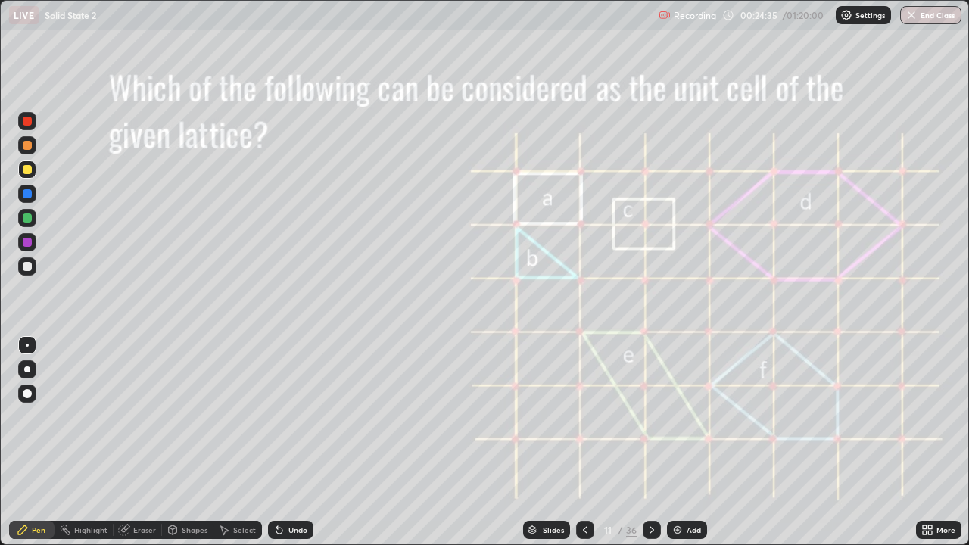
click at [650, 442] on icon at bounding box center [652, 530] width 12 height 12
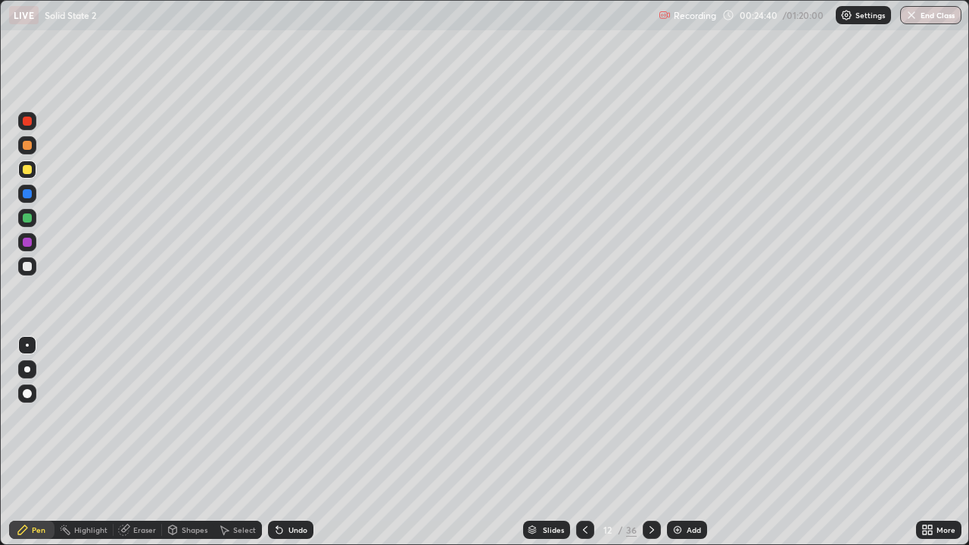
click at [644, 442] on div at bounding box center [652, 530] width 18 height 18
click at [674, 442] on img at bounding box center [678, 530] width 12 height 12
click at [144, 442] on div "Eraser" at bounding box center [144, 530] width 23 height 8
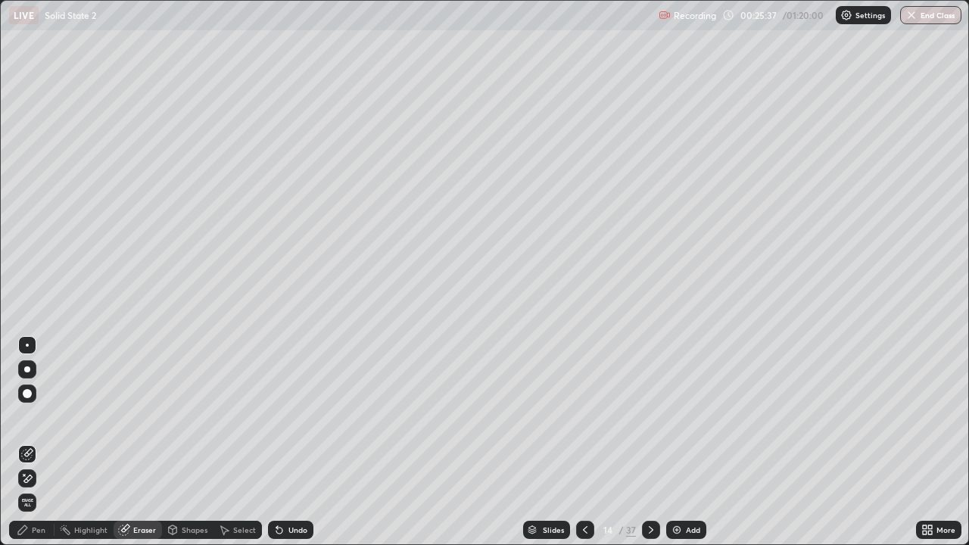
click at [34, 397] on div at bounding box center [27, 394] width 18 height 18
click at [36, 442] on div "Pen" at bounding box center [39, 530] width 14 height 8
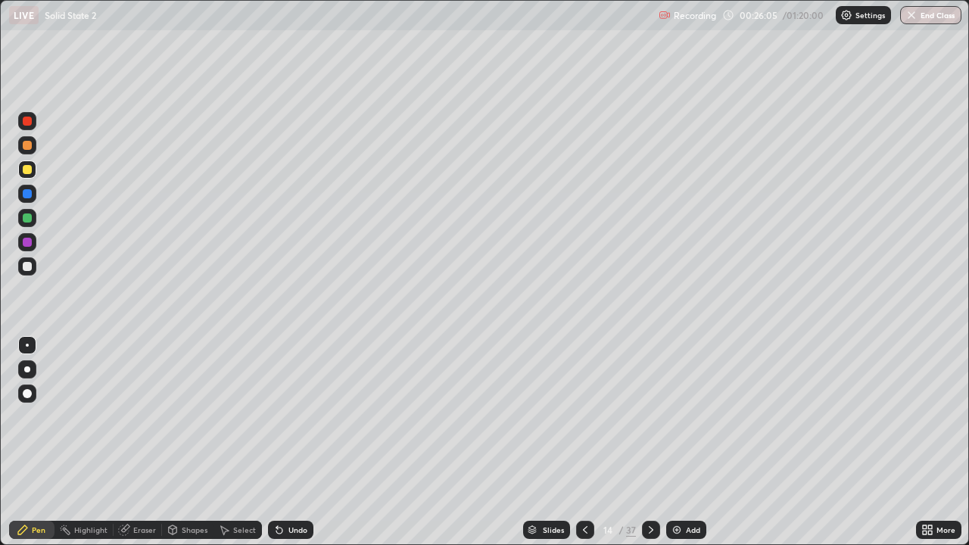
click at [30, 144] on div at bounding box center [27, 145] width 9 height 9
click at [35, 195] on div at bounding box center [27, 194] width 18 height 18
click at [28, 170] on div at bounding box center [27, 169] width 9 height 9
click at [288, 442] on div "Undo" at bounding box center [297, 530] width 19 height 8
click at [30, 122] on div at bounding box center [27, 121] width 9 height 9
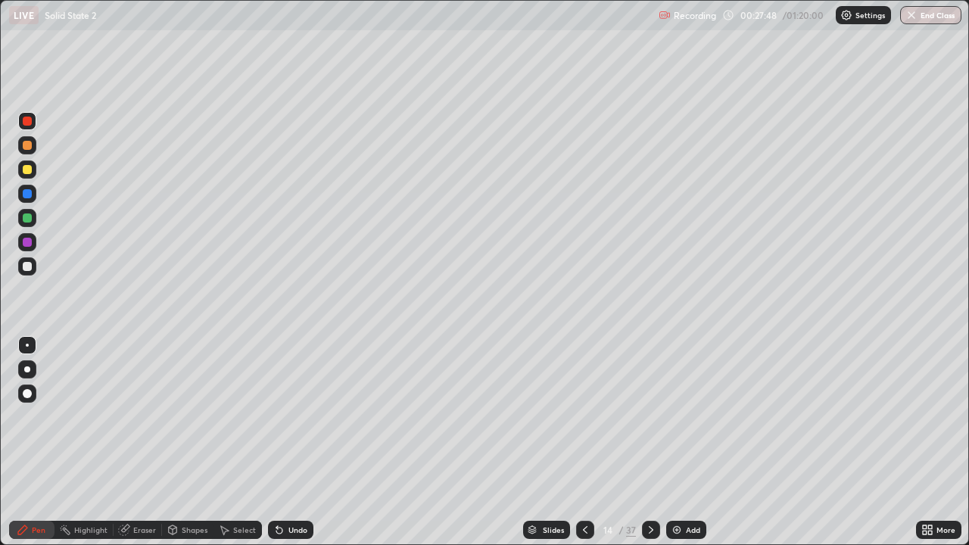
click at [33, 240] on div at bounding box center [27, 242] width 18 height 18
click at [652, 442] on icon at bounding box center [651, 530] width 12 height 12
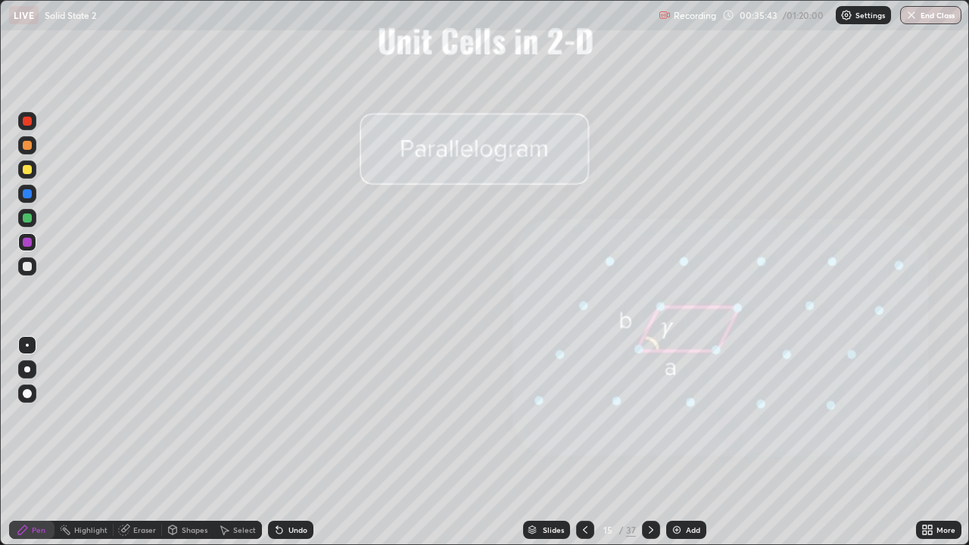
click at [650, 442] on icon at bounding box center [651, 530] width 12 height 12
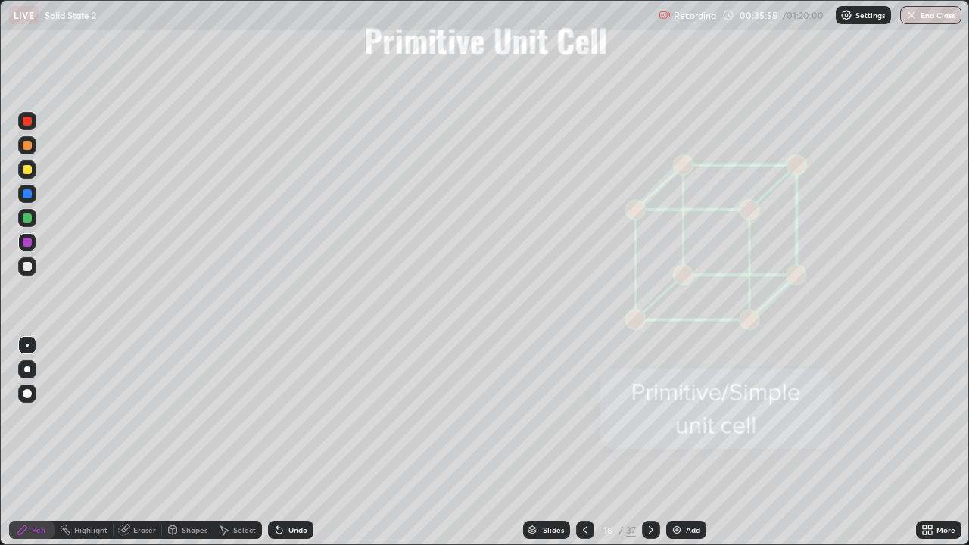
click at [652, 442] on icon at bounding box center [651, 530] width 12 height 12
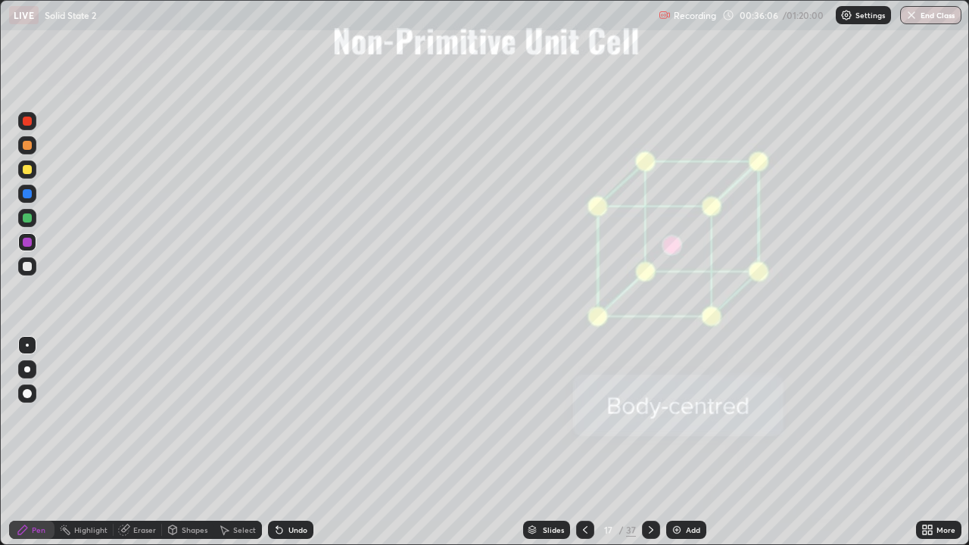
click at [650, 442] on icon at bounding box center [651, 530] width 12 height 12
click at [651, 442] on icon at bounding box center [651, 530] width 12 height 12
click at [680, 442] on img at bounding box center [677, 530] width 12 height 12
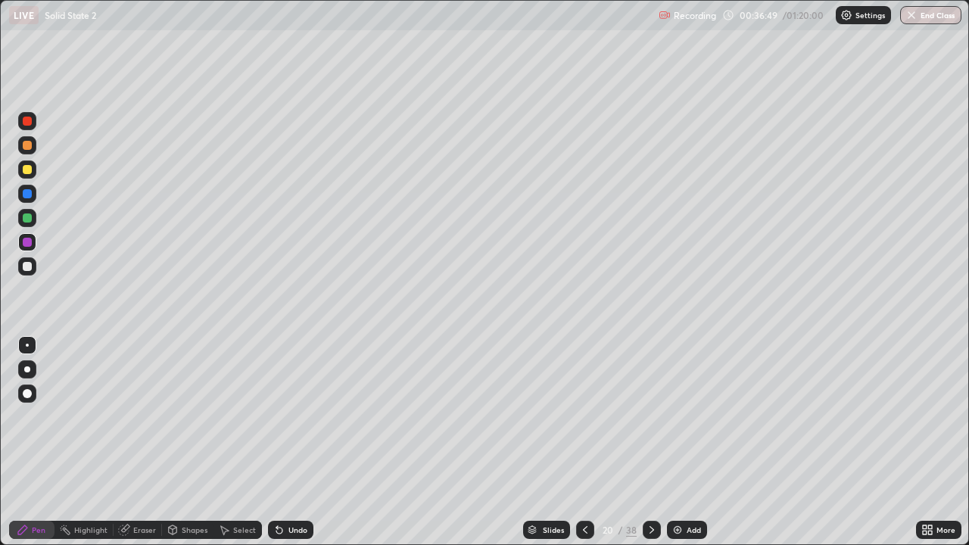
click at [184, 442] on div "Shapes" at bounding box center [187, 530] width 51 height 18
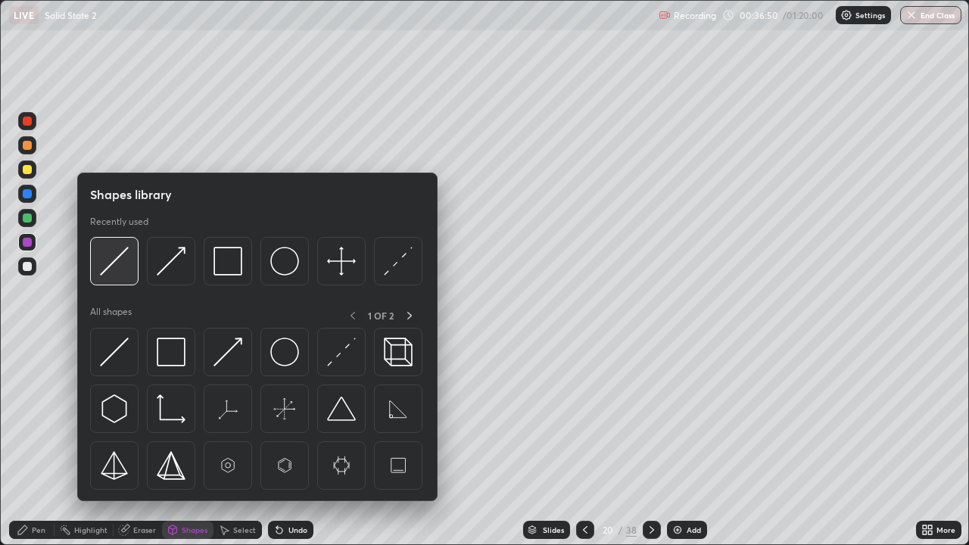
click at [120, 252] on img at bounding box center [114, 261] width 29 height 29
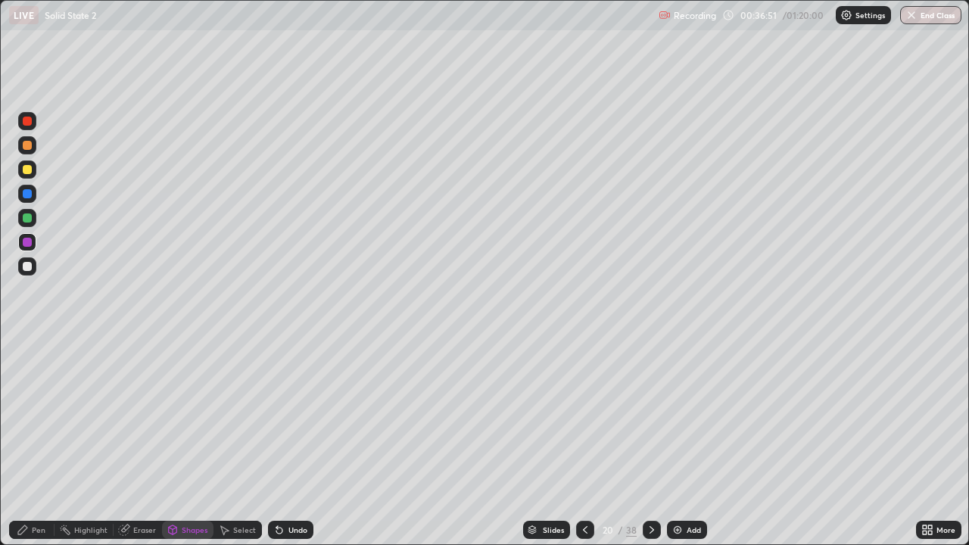
click at [28, 170] on div at bounding box center [27, 169] width 9 height 9
click at [279, 442] on icon at bounding box center [279, 531] width 6 height 6
click at [284, 442] on div "Undo" at bounding box center [290, 530] width 45 height 18
click at [31, 442] on div "Pen" at bounding box center [31, 530] width 45 height 18
click at [33, 219] on div at bounding box center [27, 218] width 18 height 18
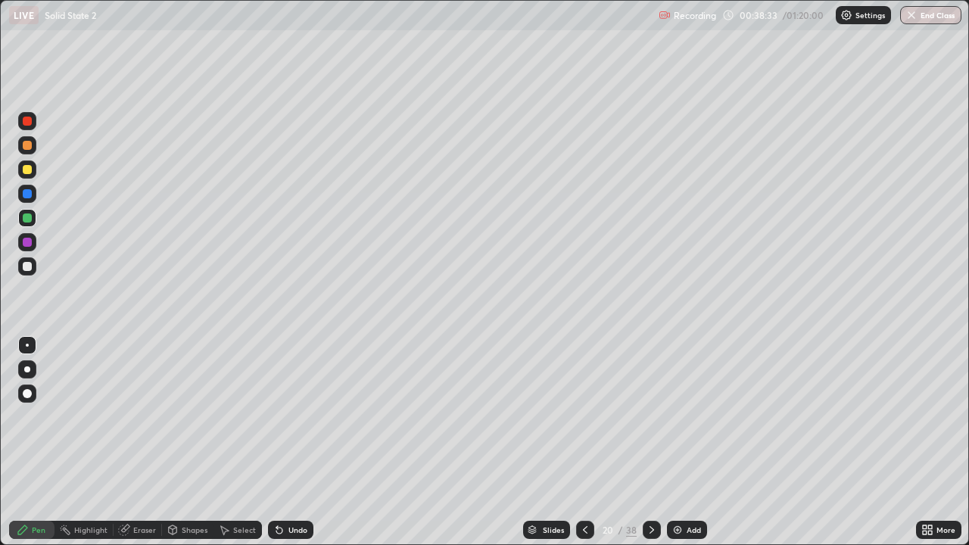
click at [36, 142] on div at bounding box center [27, 145] width 18 height 18
click at [284, 442] on div "Undo" at bounding box center [290, 530] width 45 height 18
click at [31, 191] on div at bounding box center [27, 193] width 9 height 9
click at [28, 242] on div at bounding box center [27, 242] width 9 height 9
click at [30, 263] on div at bounding box center [27, 266] width 9 height 9
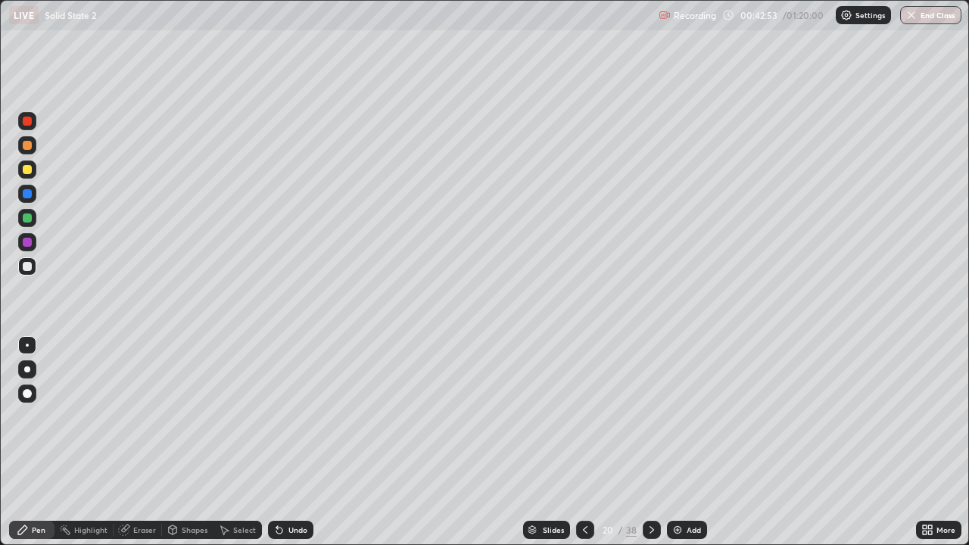
click at [30, 119] on div at bounding box center [27, 121] width 9 height 9
click at [30, 263] on div at bounding box center [27, 266] width 9 height 9
click at [26, 119] on div at bounding box center [27, 121] width 9 height 9
click at [27, 267] on div at bounding box center [27, 266] width 9 height 9
click at [546, 442] on div "Slides" at bounding box center [553, 530] width 21 height 8
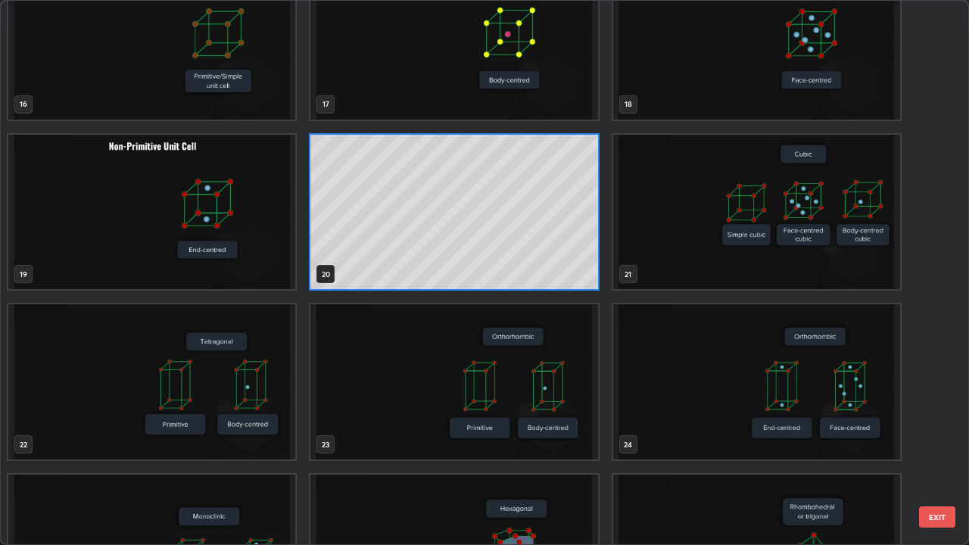
scroll to position [969, 0]
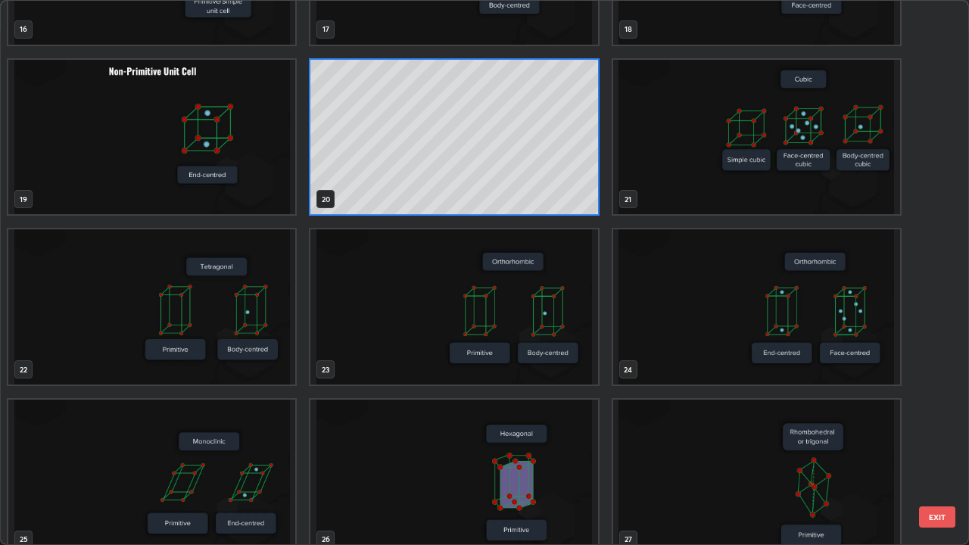
click at [558, 442] on img "grid" at bounding box center [453, 477] width 287 height 155
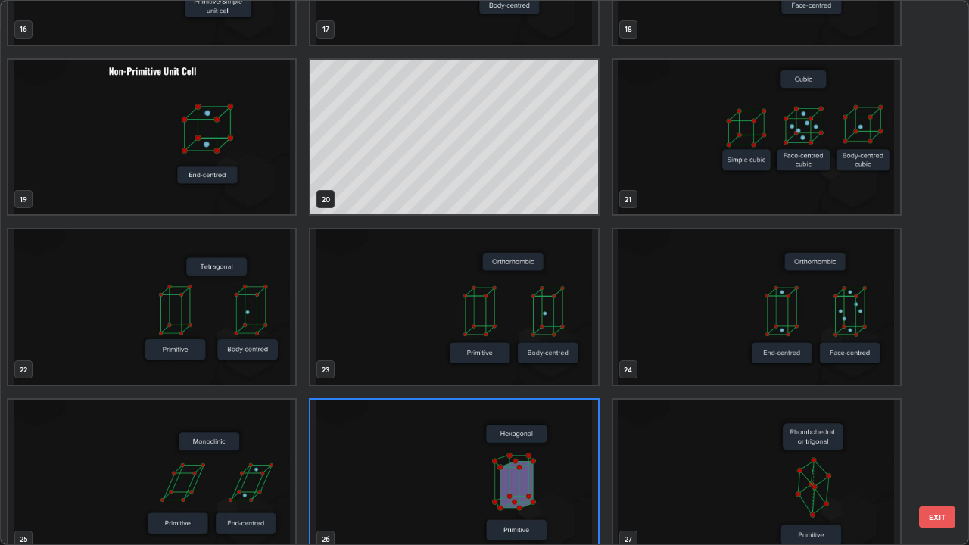
scroll to position [986, 0]
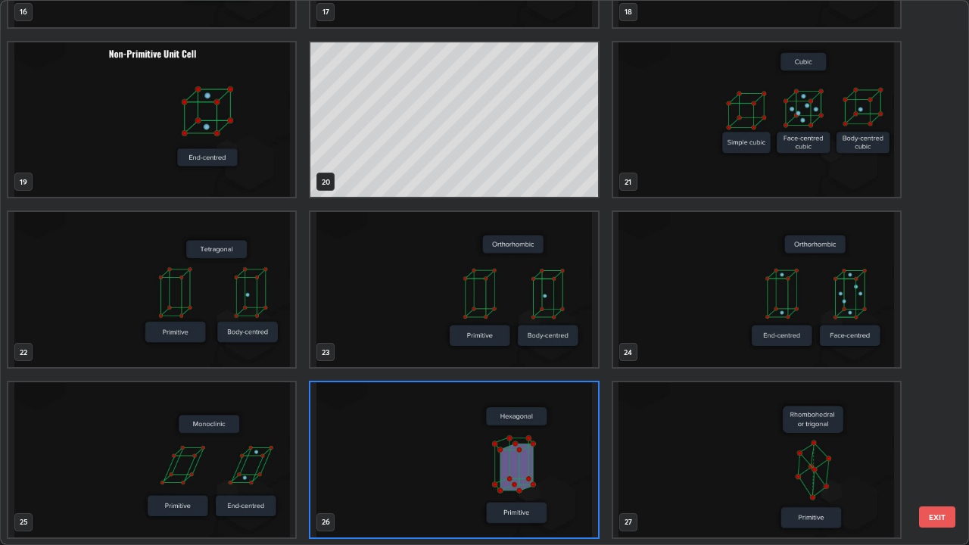
click at [553, 442] on img "grid" at bounding box center [453, 459] width 287 height 155
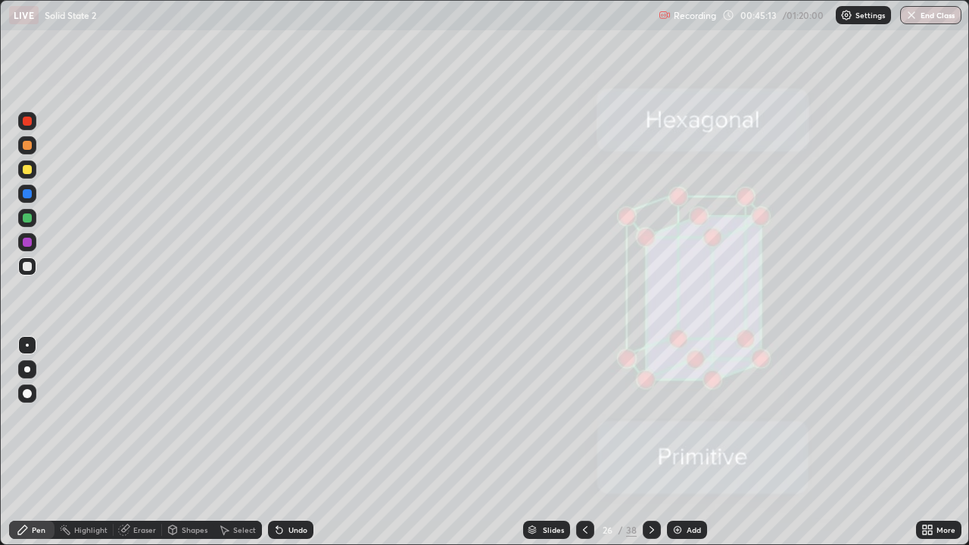
click at [553, 442] on div "Slides" at bounding box center [553, 530] width 21 height 8
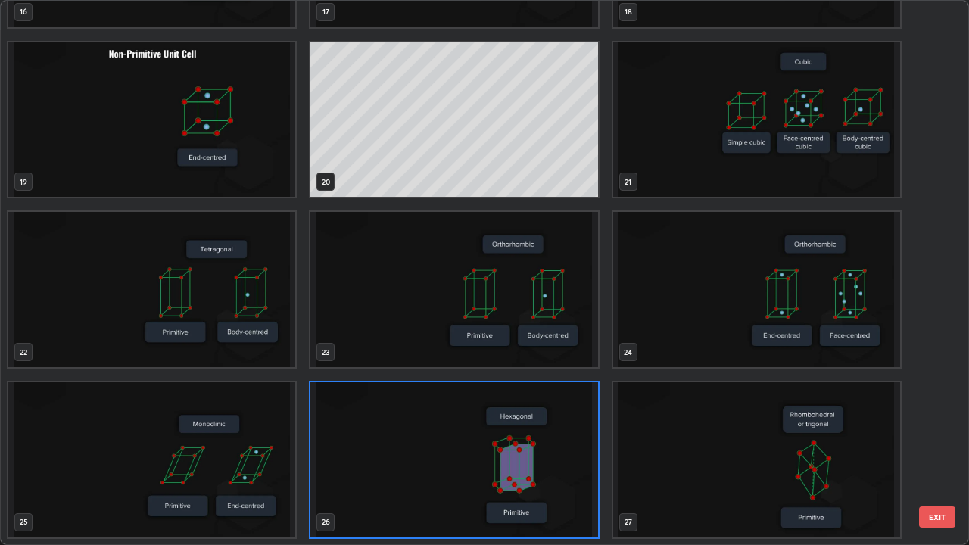
scroll to position [539, 960]
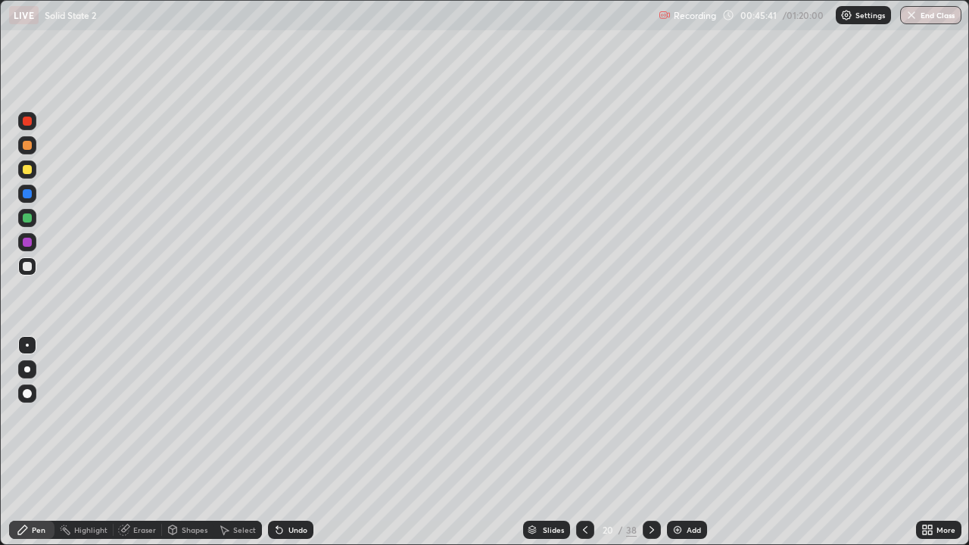
click at [298, 442] on div "Undo" at bounding box center [297, 530] width 19 height 8
click at [652, 442] on icon at bounding box center [652, 530] width 12 height 12
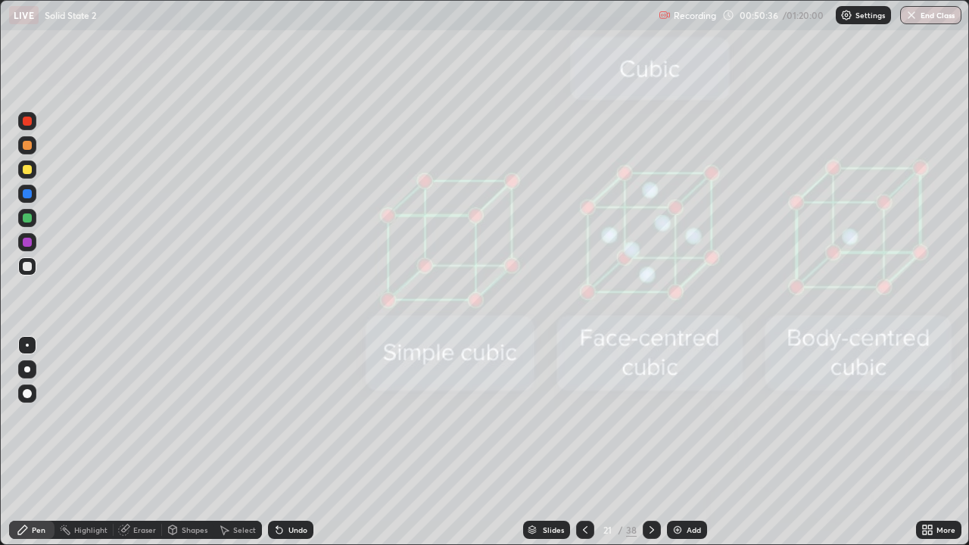
click at [584, 442] on icon at bounding box center [585, 530] width 12 height 12
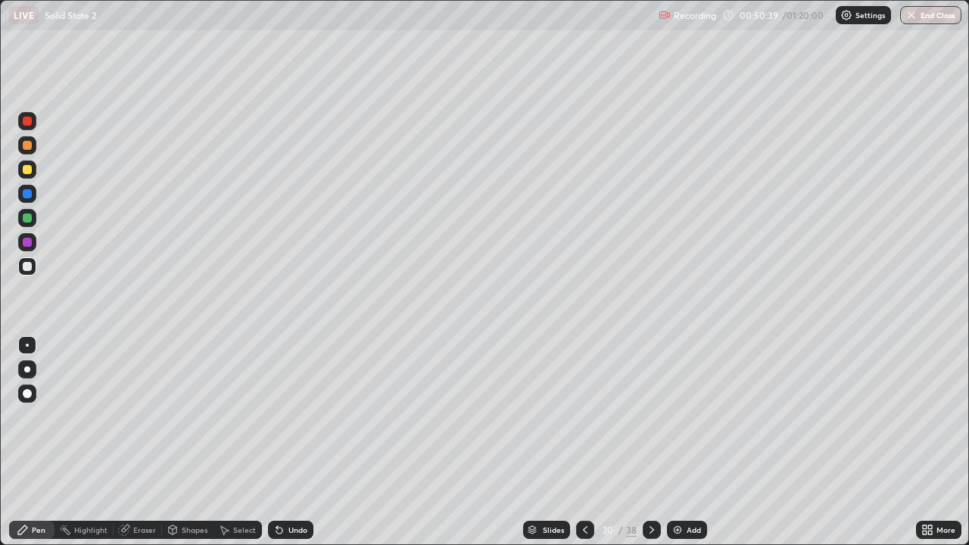
click at [584, 442] on icon at bounding box center [585, 530] width 5 height 8
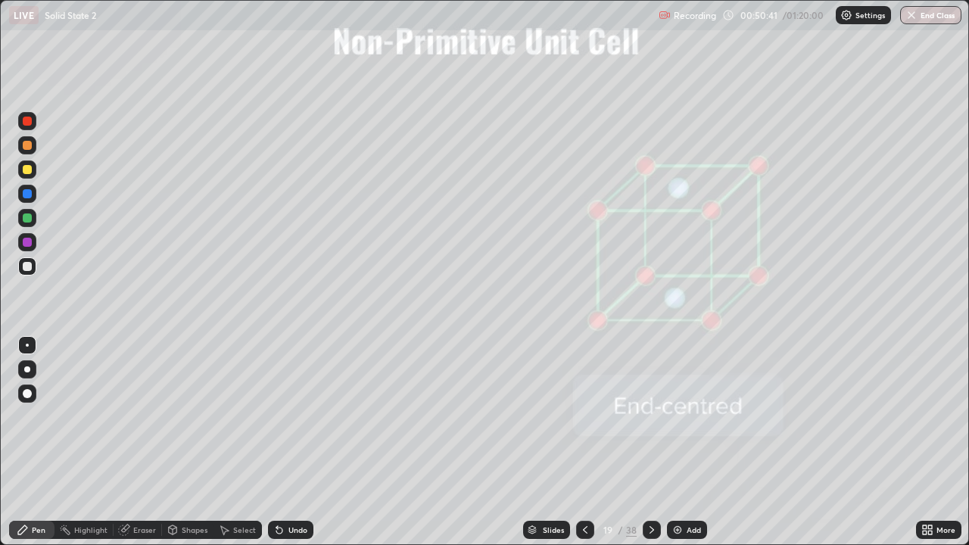
click at [650, 442] on icon at bounding box center [652, 530] width 12 height 12
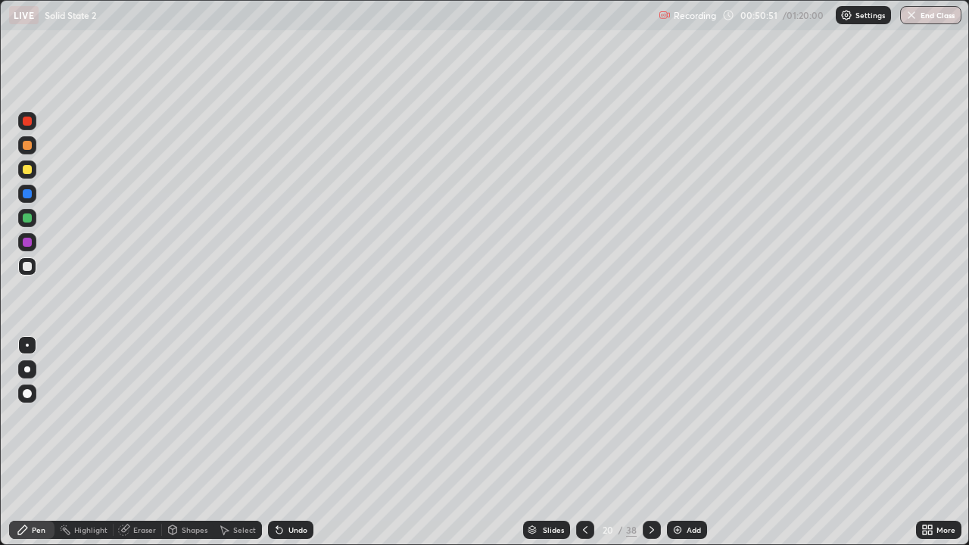
click at [650, 442] on icon at bounding box center [652, 530] width 5 height 8
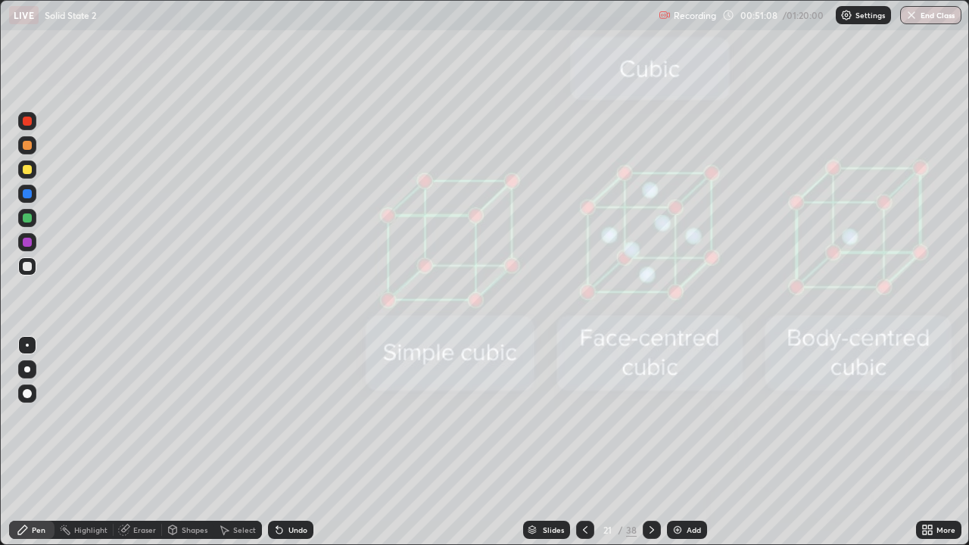
click at [651, 442] on icon at bounding box center [652, 530] width 5 height 8
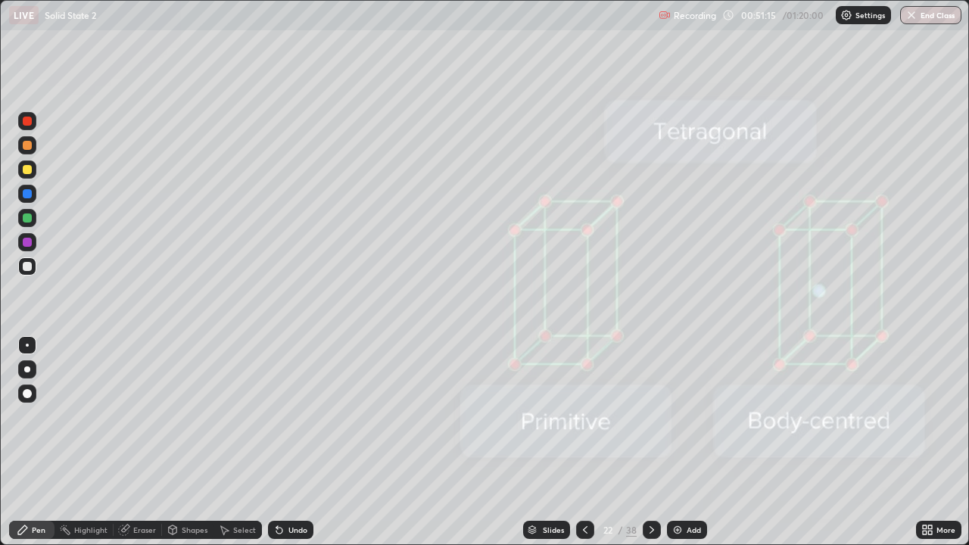
click at [653, 442] on div at bounding box center [652, 530] width 18 height 30
click at [650, 442] on icon at bounding box center [652, 530] width 12 height 12
click at [654, 442] on div at bounding box center [652, 530] width 18 height 18
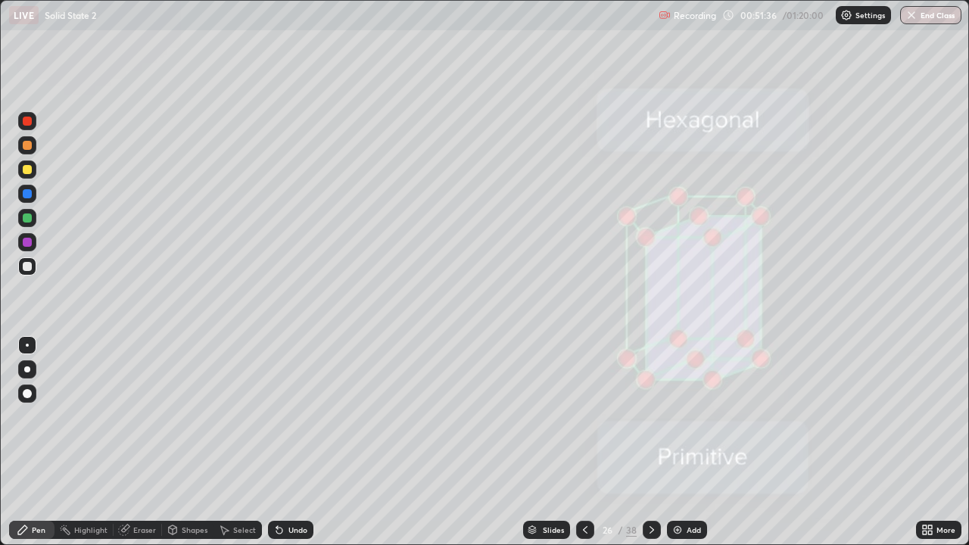
click at [650, 442] on icon at bounding box center [652, 530] width 12 height 12
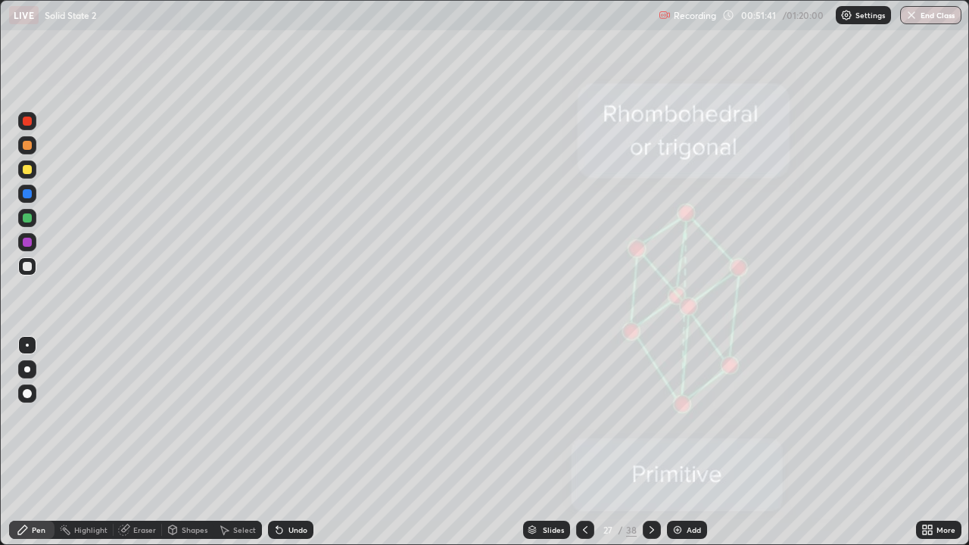
click at [651, 442] on div at bounding box center [652, 530] width 18 height 18
click at [648, 442] on icon at bounding box center [652, 530] width 12 height 12
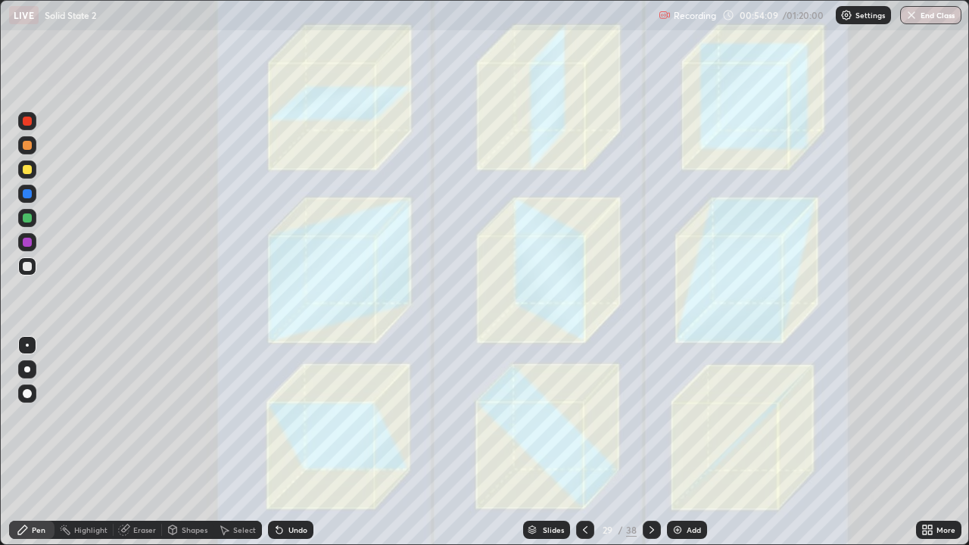
click at [654, 442] on div at bounding box center [652, 530] width 18 height 18
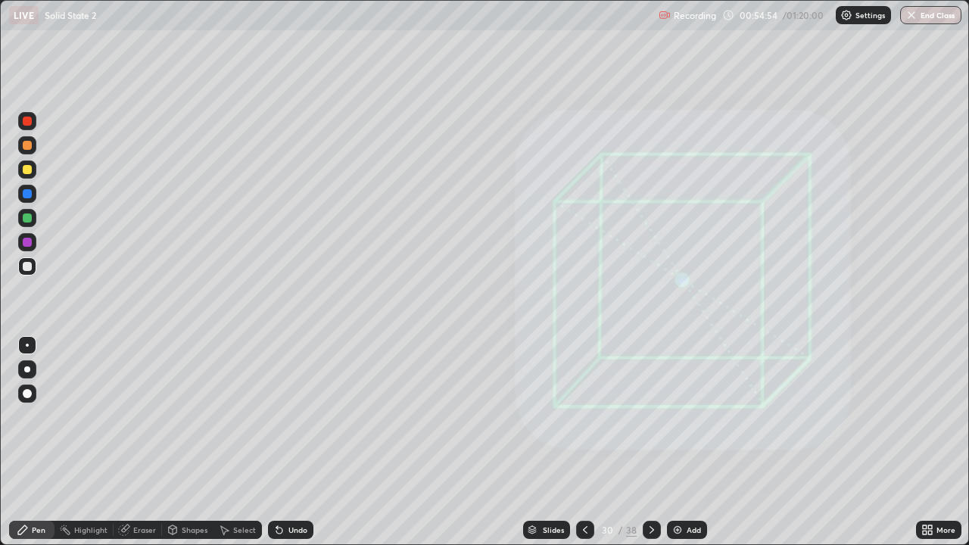
click at [652, 442] on icon at bounding box center [652, 530] width 12 height 12
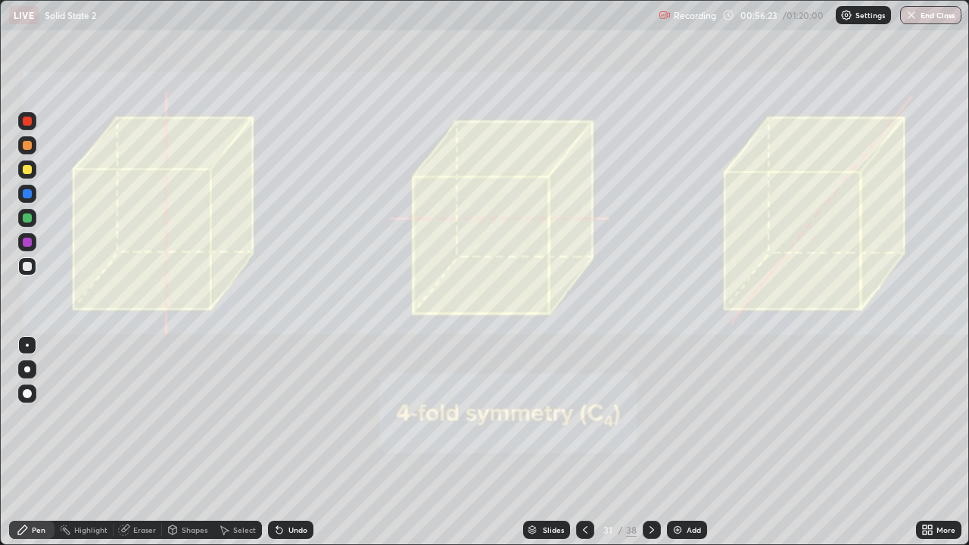
click at [652, 442] on icon at bounding box center [652, 530] width 12 height 12
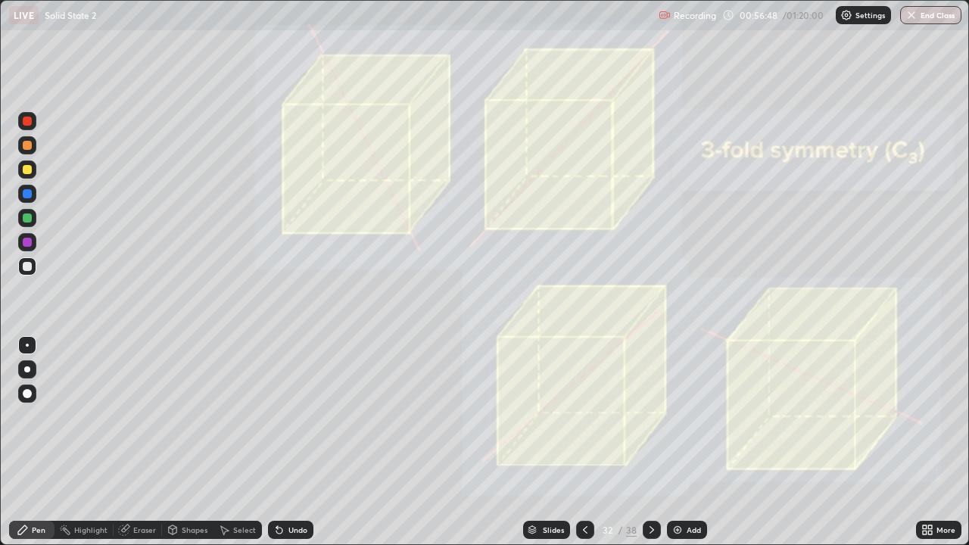
click at [187, 442] on div "Shapes" at bounding box center [195, 530] width 26 height 8
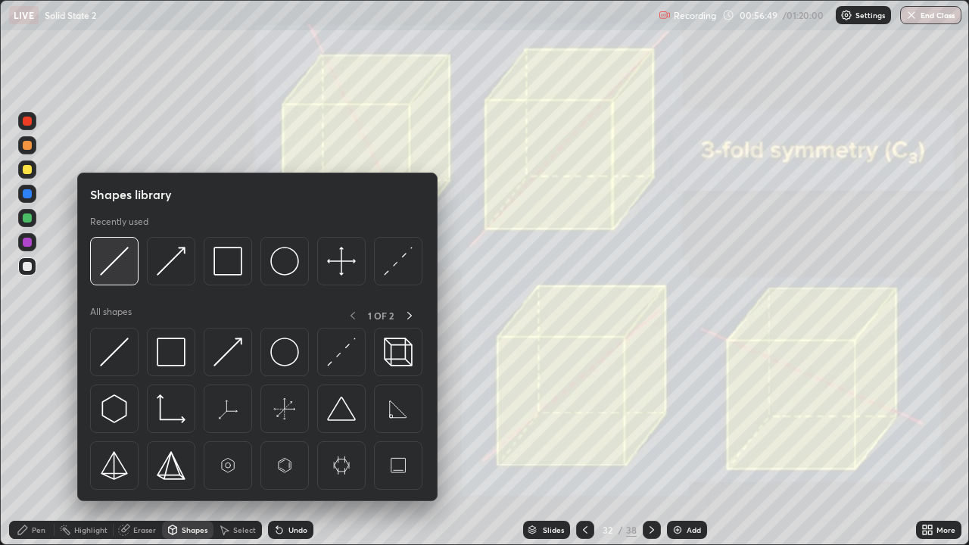
click at [115, 260] on img at bounding box center [114, 261] width 29 height 29
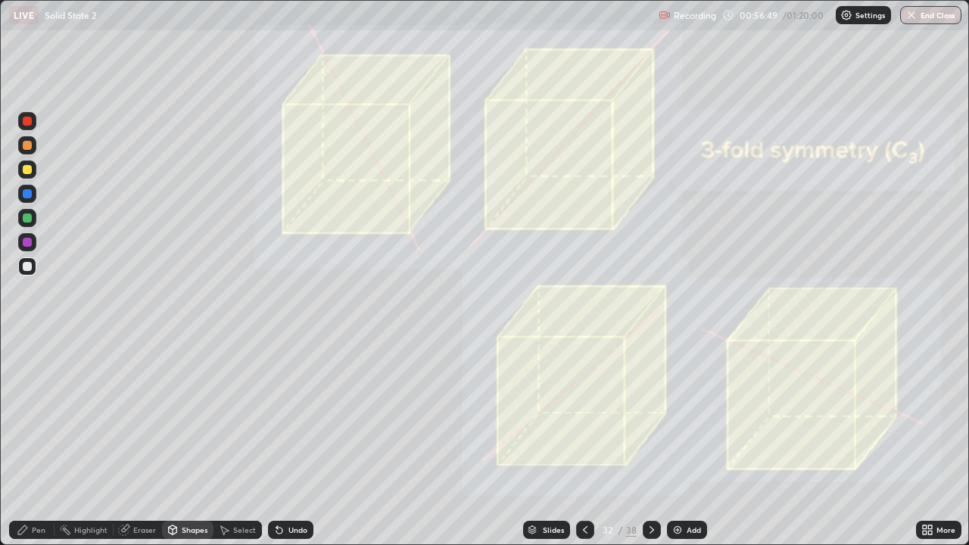
click at [33, 240] on div at bounding box center [27, 242] width 18 height 18
click at [188, 442] on div "Shapes" at bounding box center [195, 530] width 26 height 8
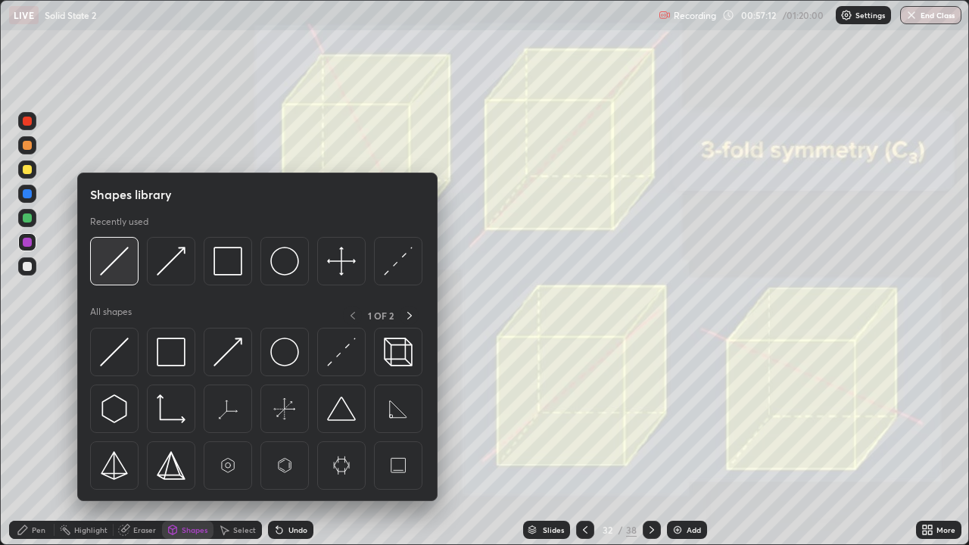
click at [114, 254] on img at bounding box center [114, 261] width 29 height 29
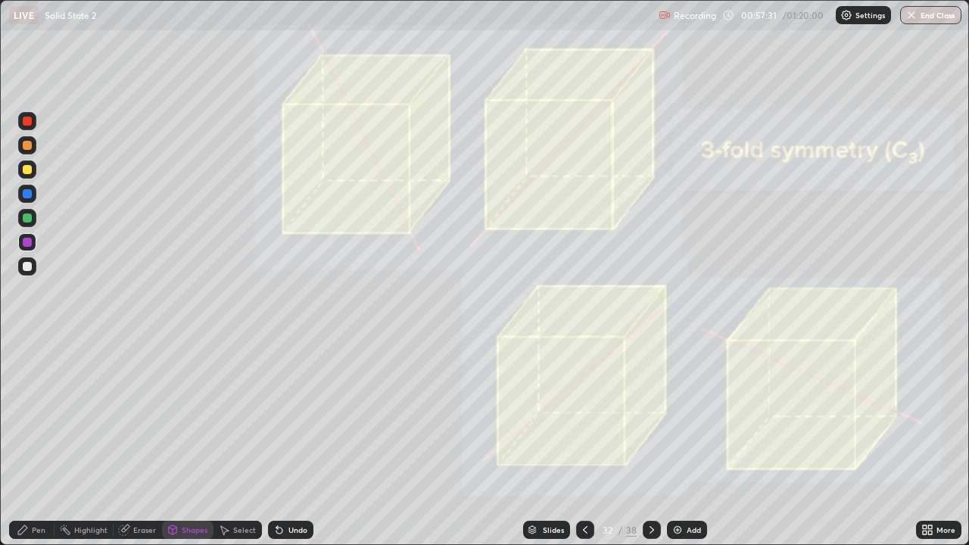
click at [34, 442] on div "Pen" at bounding box center [39, 530] width 14 height 8
click at [649, 442] on icon at bounding box center [652, 530] width 12 height 12
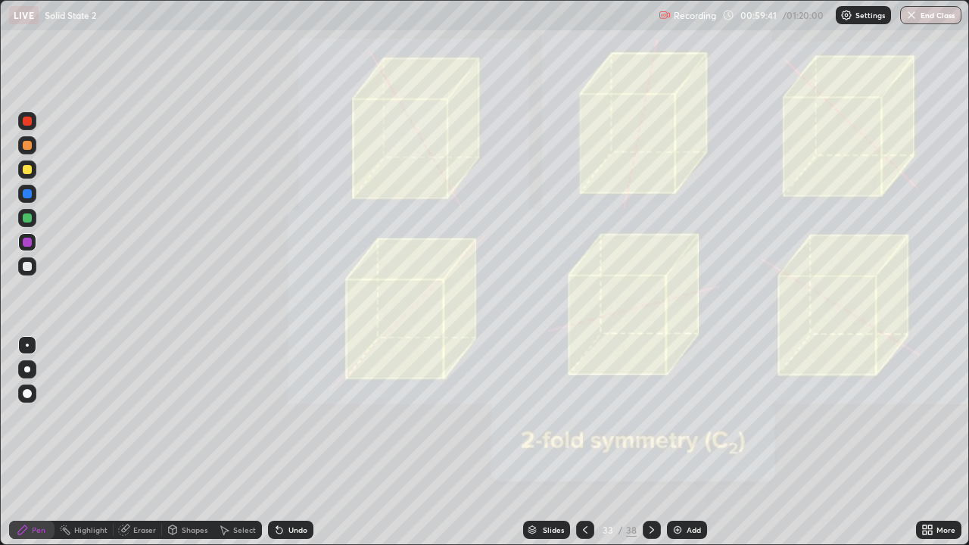
click at [688, 442] on div "Add" at bounding box center [694, 530] width 14 height 8
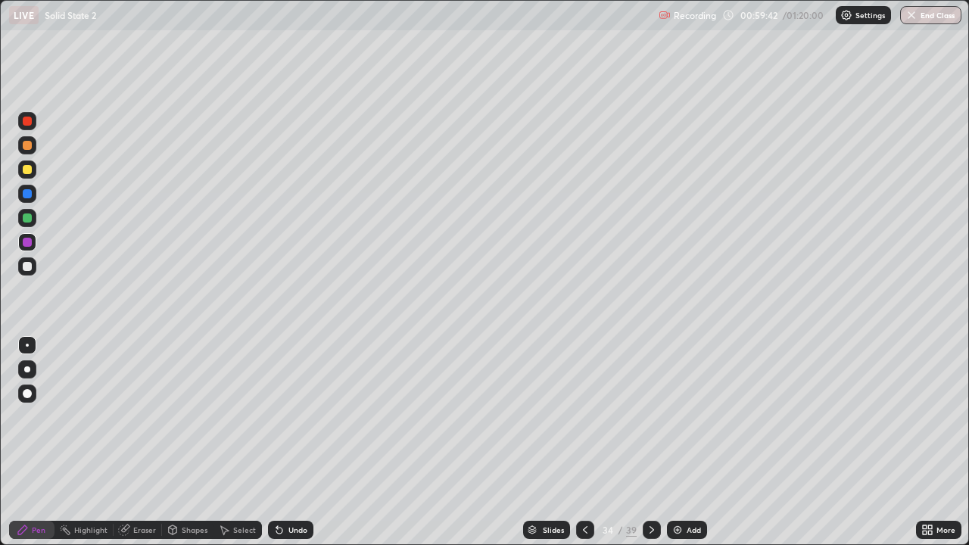
click at [33, 169] on div at bounding box center [27, 170] width 18 height 18
click at [32, 260] on div at bounding box center [27, 266] width 18 height 18
click at [276, 442] on icon at bounding box center [277, 527] width 2 height 2
click at [25, 220] on div at bounding box center [27, 217] width 9 height 9
click at [31, 146] on div at bounding box center [27, 145] width 9 height 9
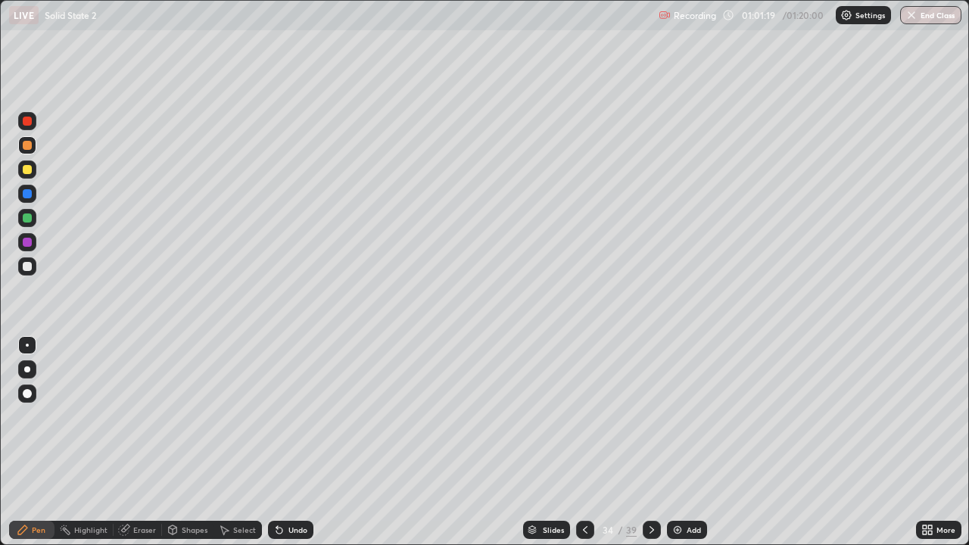
click at [28, 242] on div at bounding box center [27, 242] width 9 height 9
click at [26, 269] on div at bounding box center [27, 266] width 9 height 9
click at [690, 442] on div "Add" at bounding box center [694, 530] width 14 height 8
click at [28, 176] on div at bounding box center [27, 170] width 18 height 18
click at [186, 442] on div "Shapes" at bounding box center [195, 530] width 26 height 8
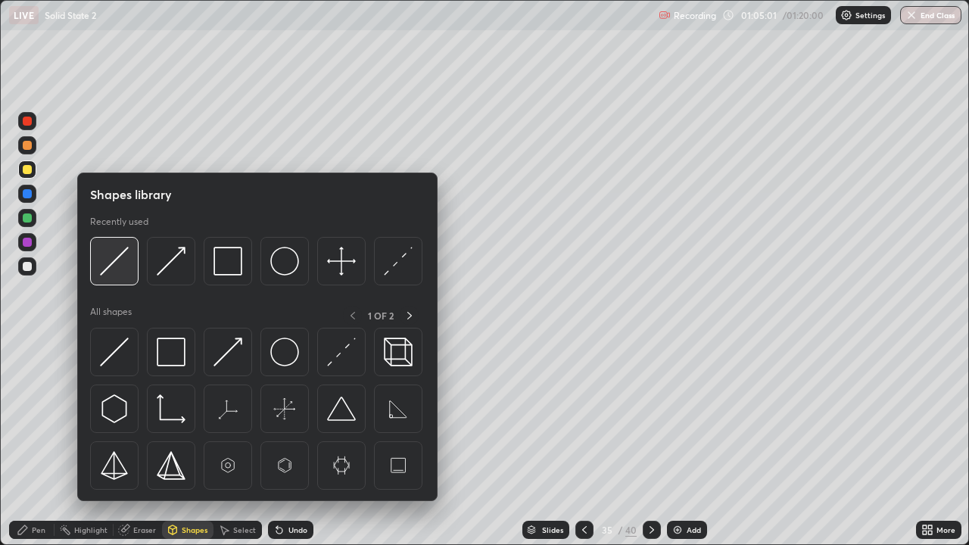
click at [114, 255] on img at bounding box center [114, 261] width 29 height 29
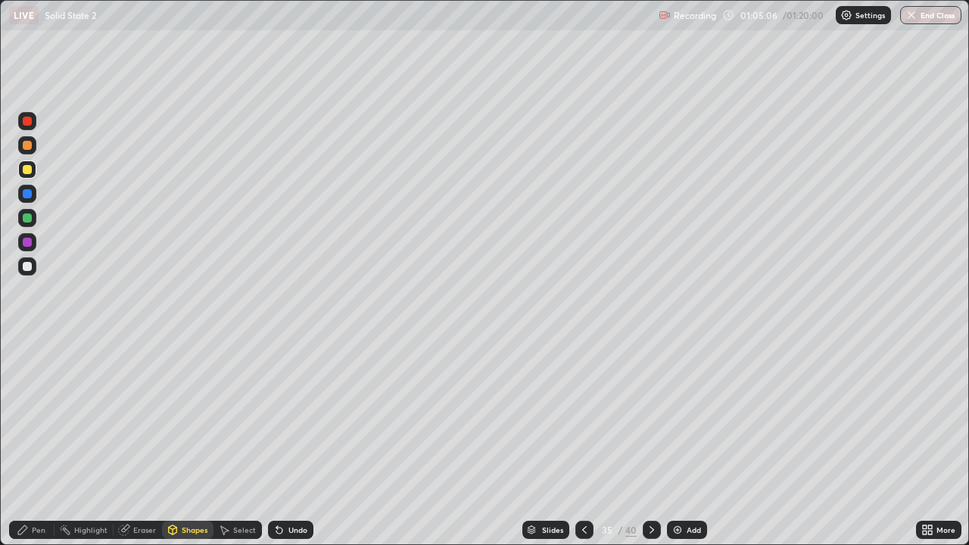
click at [33, 442] on div "Pen" at bounding box center [39, 530] width 14 height 8
click at [28, 217] on div at bounding box center [27, 217] width 9 height 9
click at [33, 266] on div at bounding box center [27, 266] width 18 height 18
click at [650, 442] on icon at bounding box center [652, 530] width 12 height 12
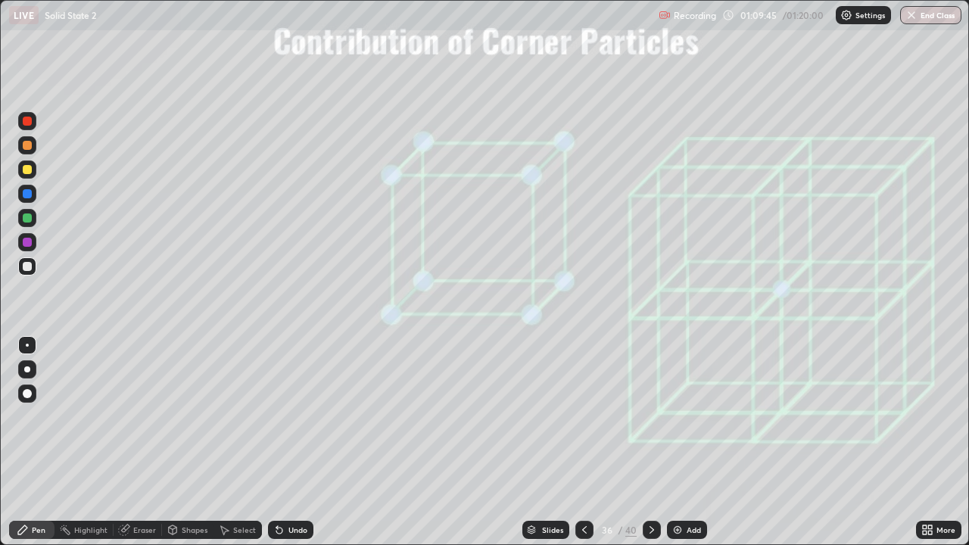
click at [650, 442] on icon at bounding box center [652, 530] width 12 height 12
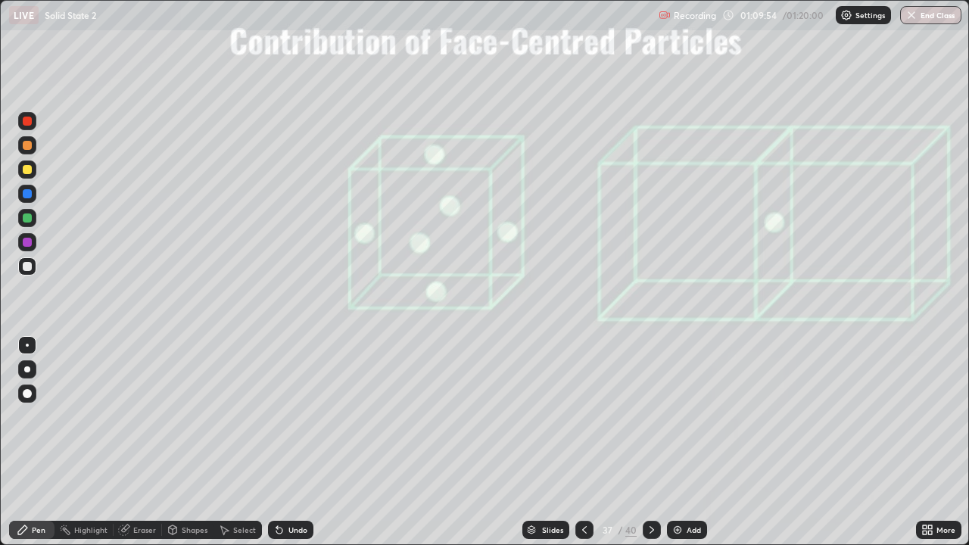
click at [650, 442] on icon at bounding box center [652, 530] width 12 height 12
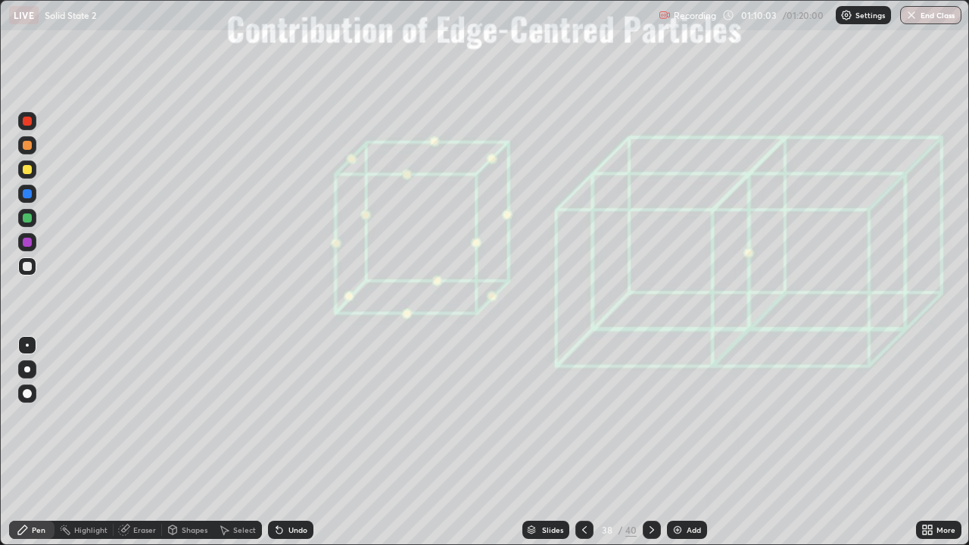
click at [652, 442] on icon at bounding box center [652, 530] width 12 height 12
click at [650, 442] on icon at bounding box center [652, 530] width 12 height 12
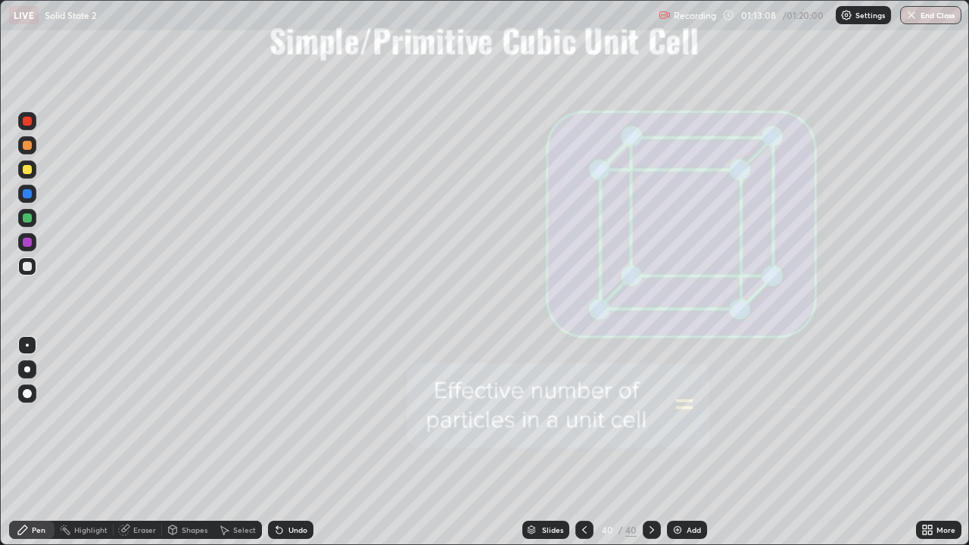
click at [911, 13] on img "button" at bounding box center [911, 15] width 12 height 12
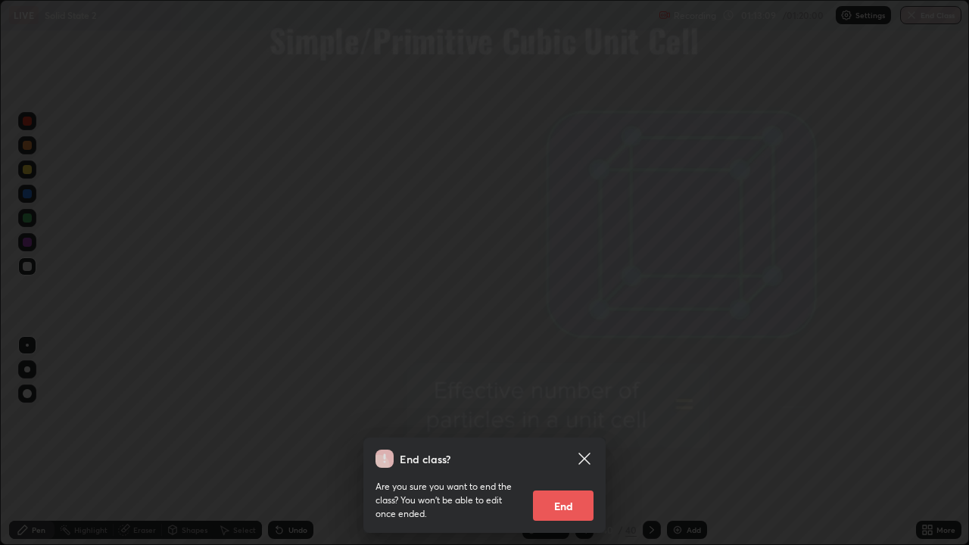
click at [564, 442] on button "End" at bounding box center [563, 506] width 61 height 30
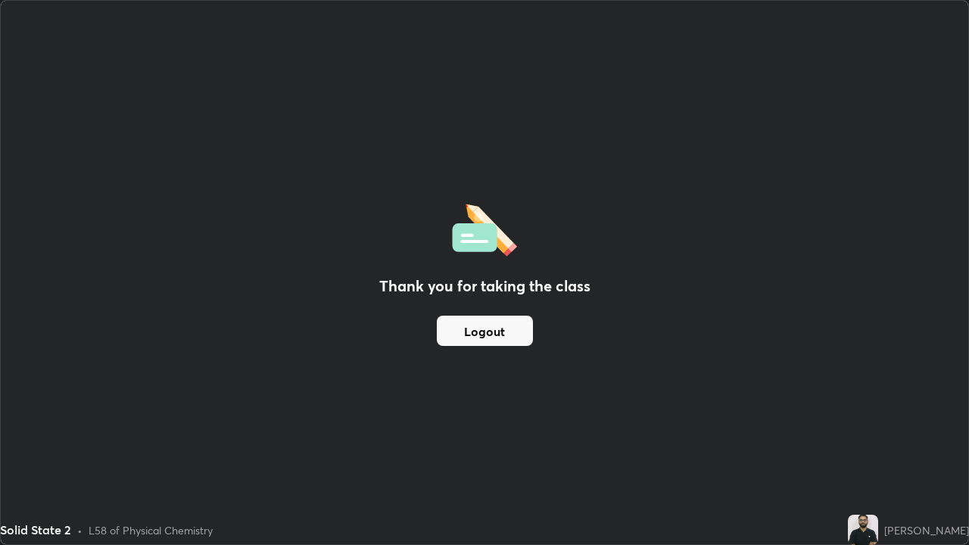
click at [493, 329] on button "Logout" at bounding box center [485, 331] width 96 height 30
